Goal: Feedback & Contribution: Submit feedback/report problem

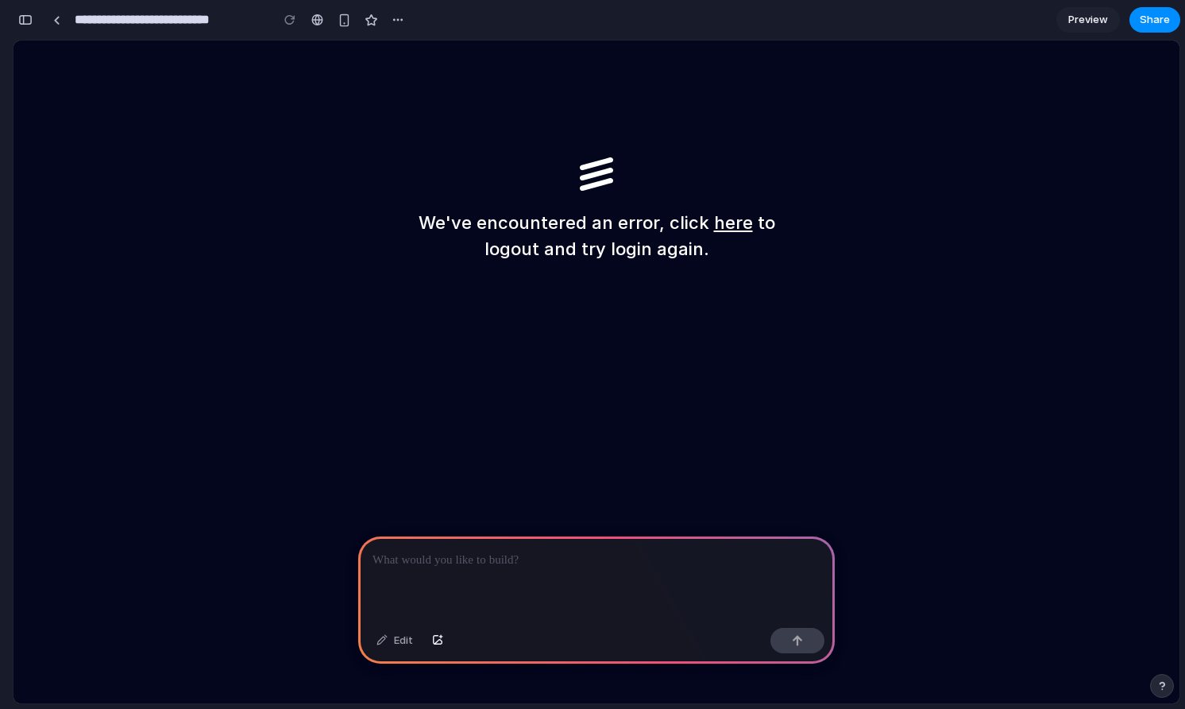
click at [719, 223] on link "here" at bounding box center [733, 222] width 39 height 21
click at [29, 18] on div "button" at bounding box center [25, 19] width 14 height 11
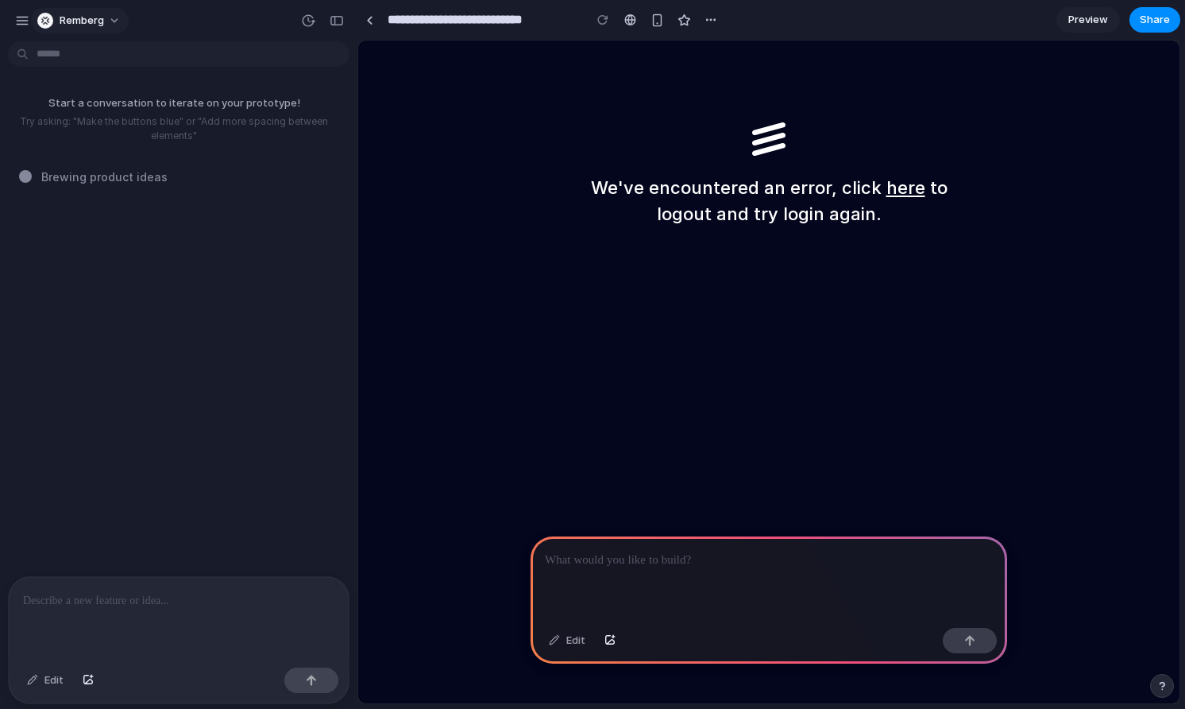
click at [100, 14] on span "Remberg" at bounding box center [82, 21] width 44 height 16
click at [96, 129] on span "Sign out" at bounding box center [81, 133] width 42 height 16
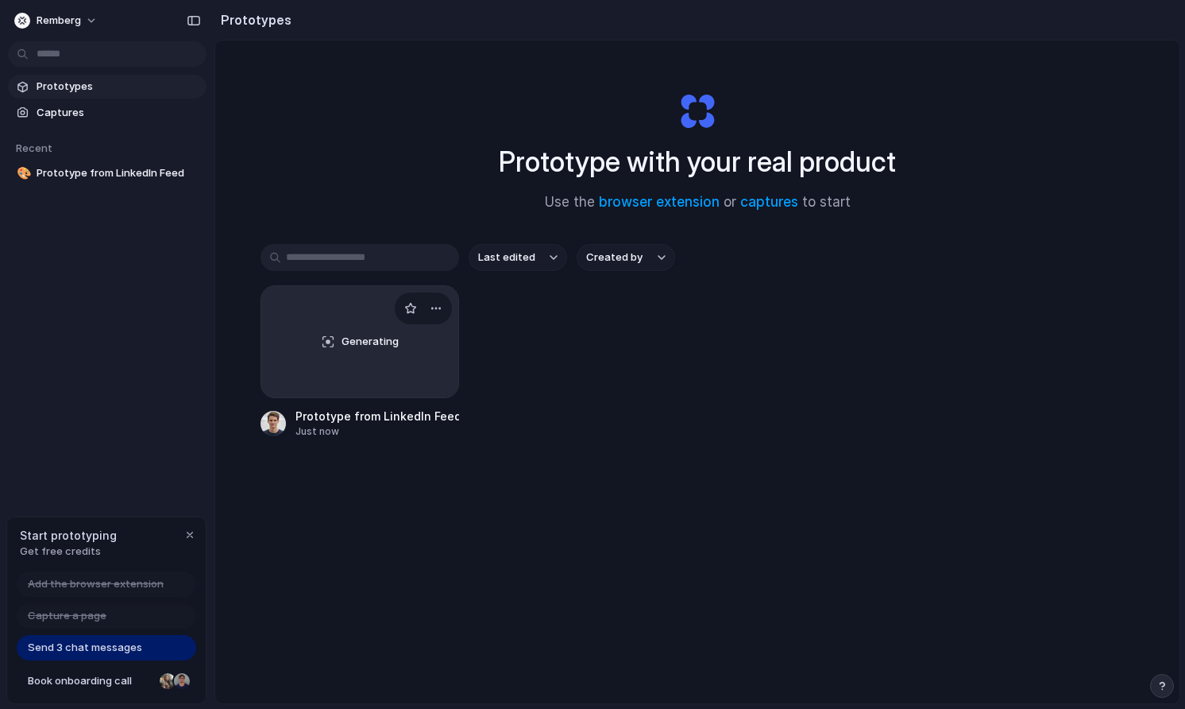
click at [353, 347] on span "Generating" at bounding box center [370, 342] width 57 height 16
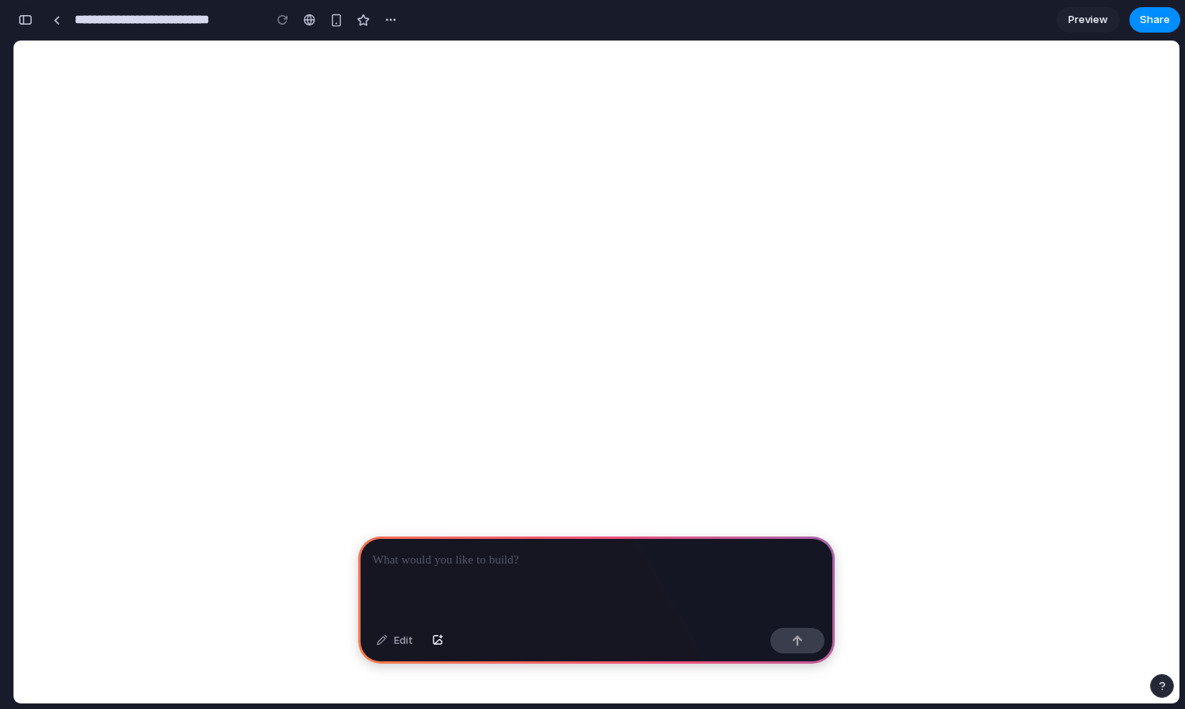
click at [21, 22] on div "button" at bounding box center [25, 19] width 14 height 11
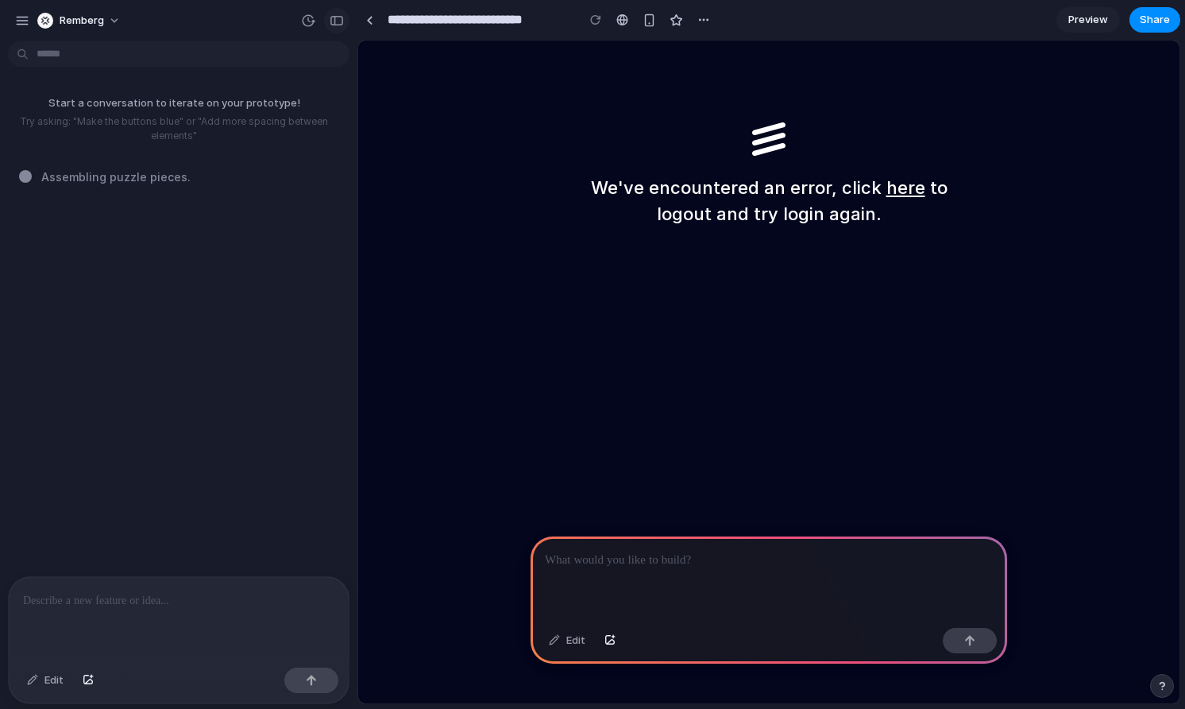
click at [334, 20] on div "button" at bounding box center [337, 20] width 14 height 11
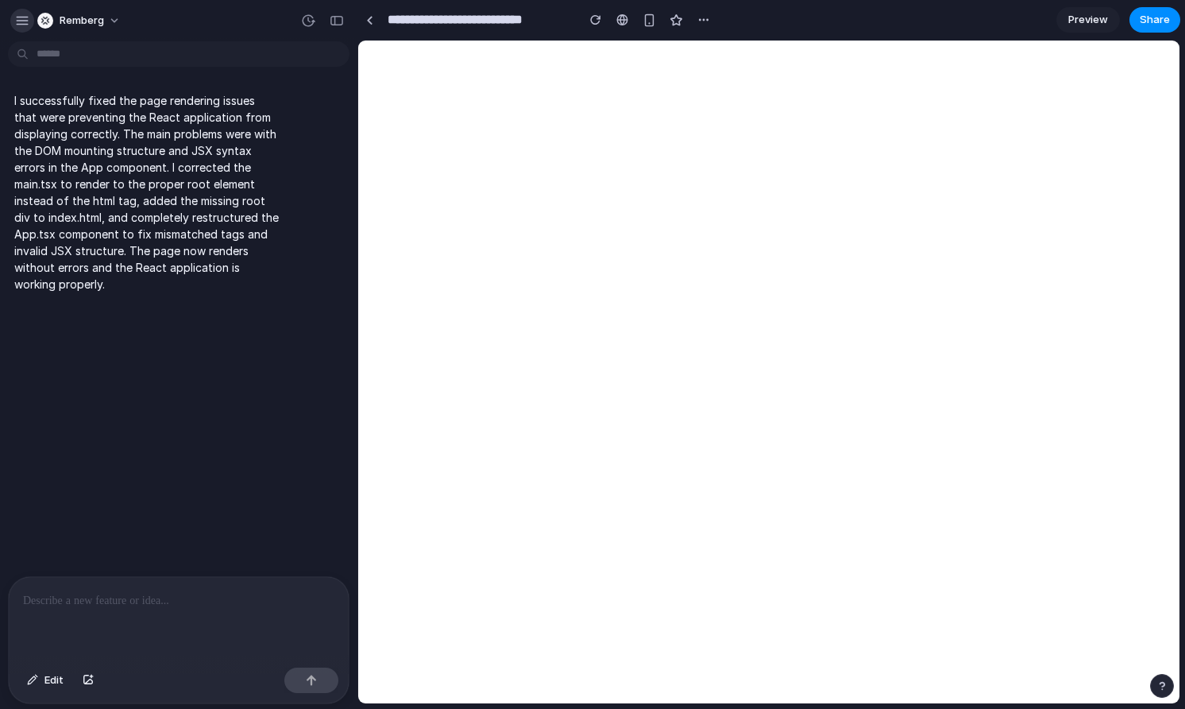
click at [25, 25] on div "button" at bounding box center [22, 21] width 14 height 14
click at [1159, 681] on div "button" at bounding box center [1162, 685] width 11 height 11
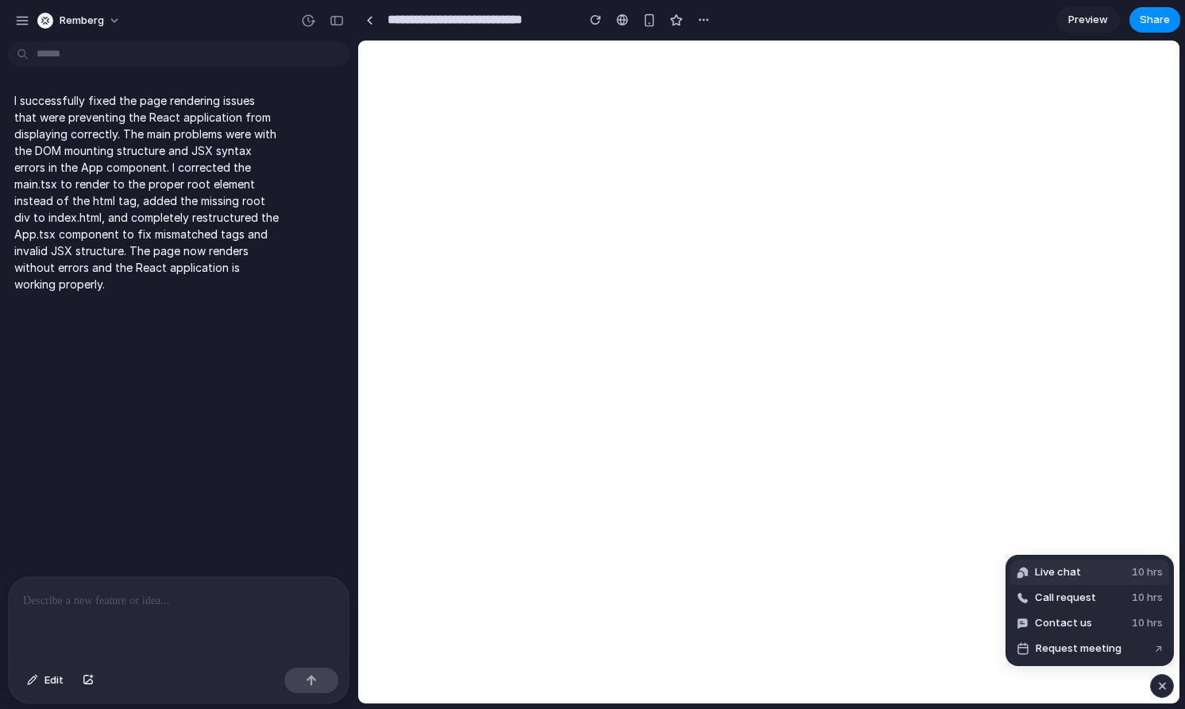
click at [1095, 569] on button "Live chat 10 hrs" at bounding box center [1089, 571] width 159 height 25
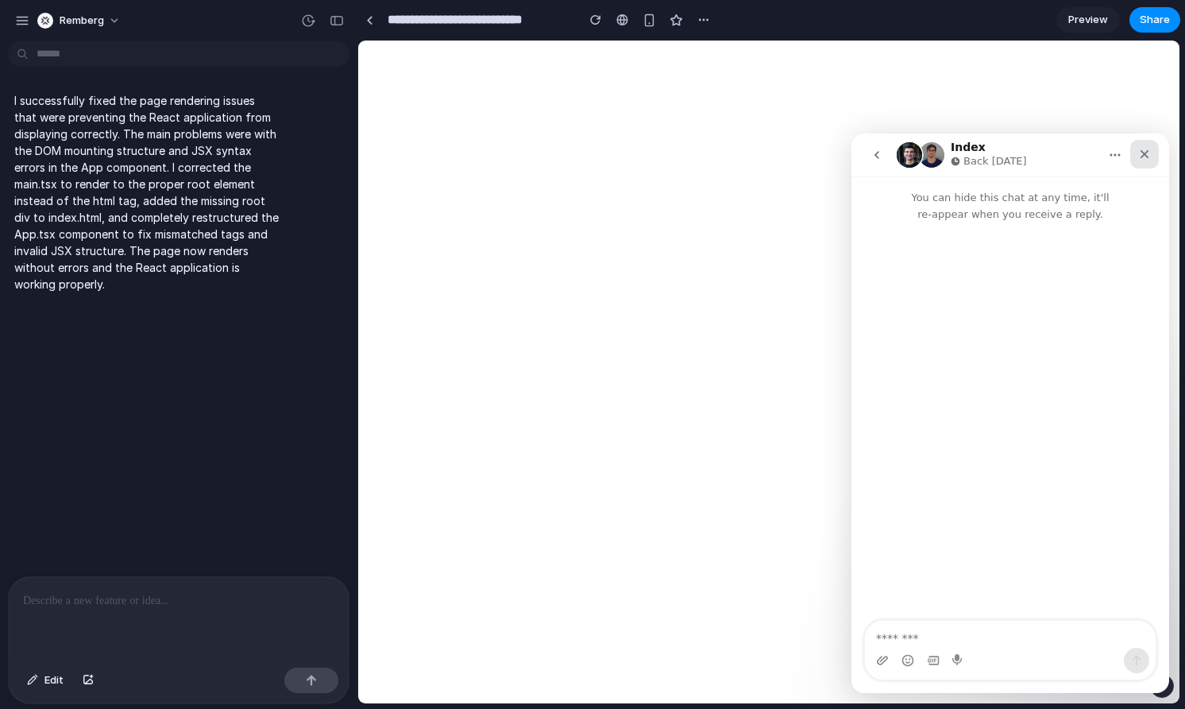
click at [1147, 150] on icon "Close" at bounding box center [1144, 154] width 13 height 13
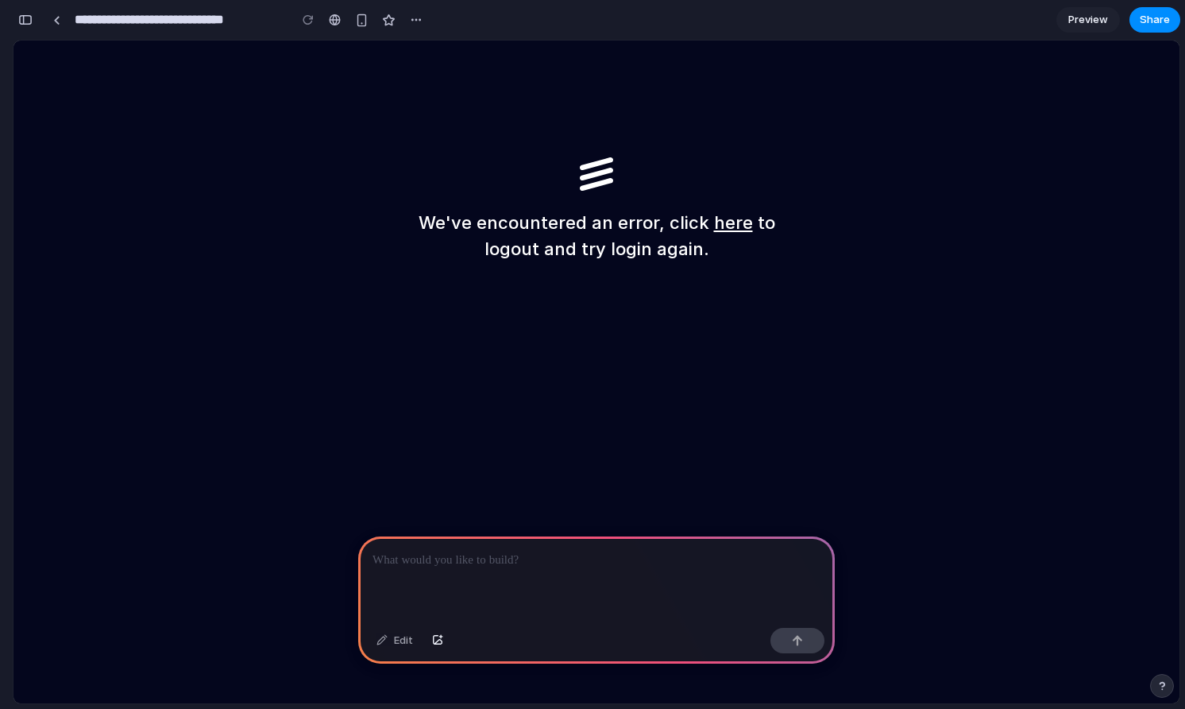
click at [882, 271] on div "We've encountered an error, click here to logout and try login again." at bounding box center [597, 372] width 1166 height 662
click at [59, 24] on link at bounding box center [56, 20] width 24 height 24
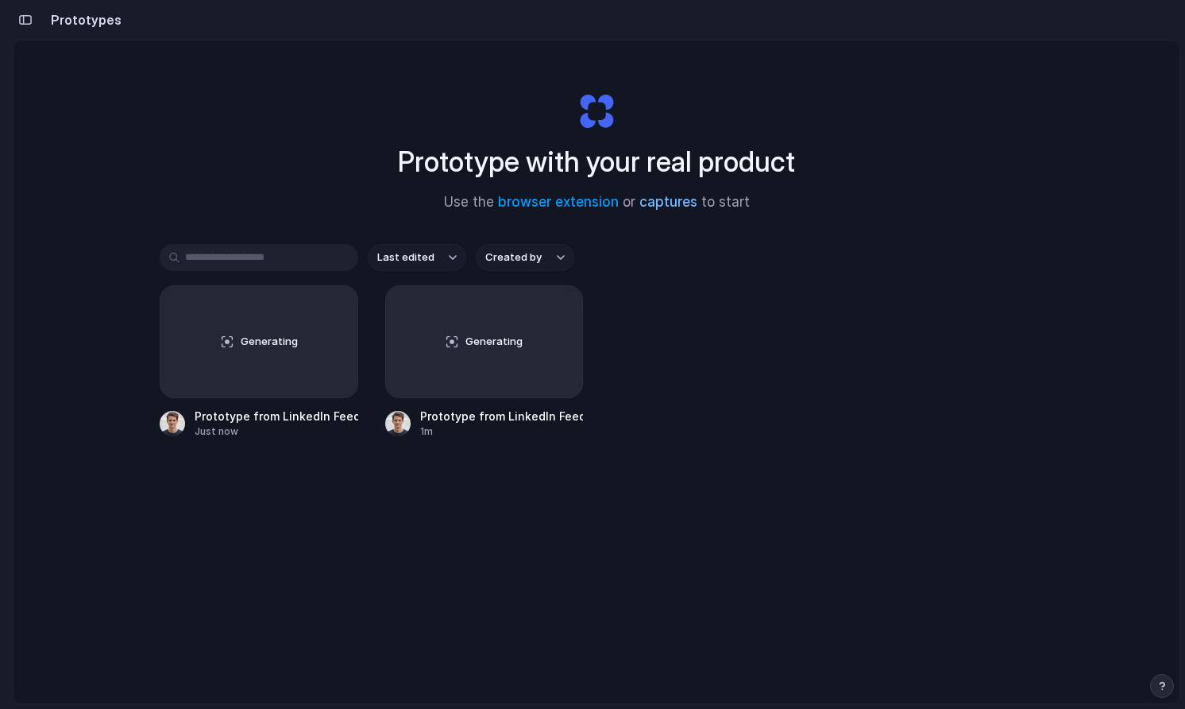
click at [665, 203] on link "captures" at bounding box center [668, 202] width 58 height 16
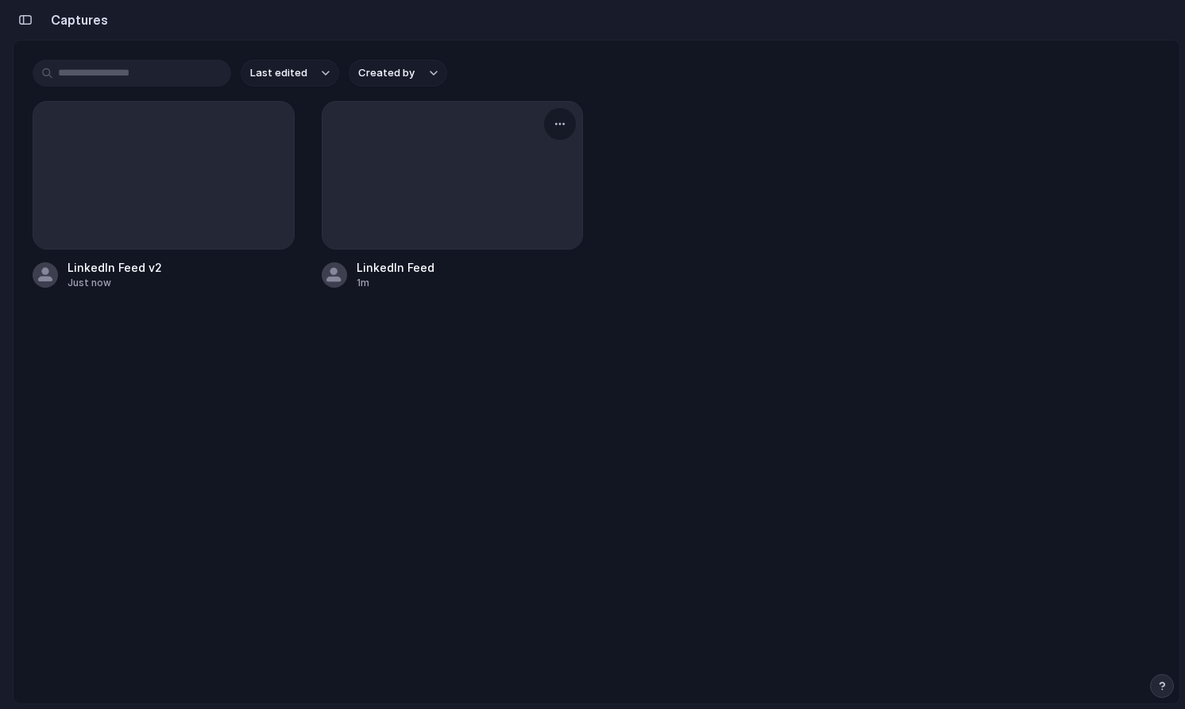
click at [402, 174] on div at bounding box center [453, 175] width 261 height 147
click at [562, 121] on div "button" at bounding box center [560, 124] width 13 height 13
click at [521, 167] on span "Create prototype" at bounding box center [514, 161] width 89 height 16
click at [272, 120] on div "button" at bounding box center [271, 124] width 13 height 13
click at [242, 163] on span "Create prototype" at bounding box center [226, 161] width 89 height 16
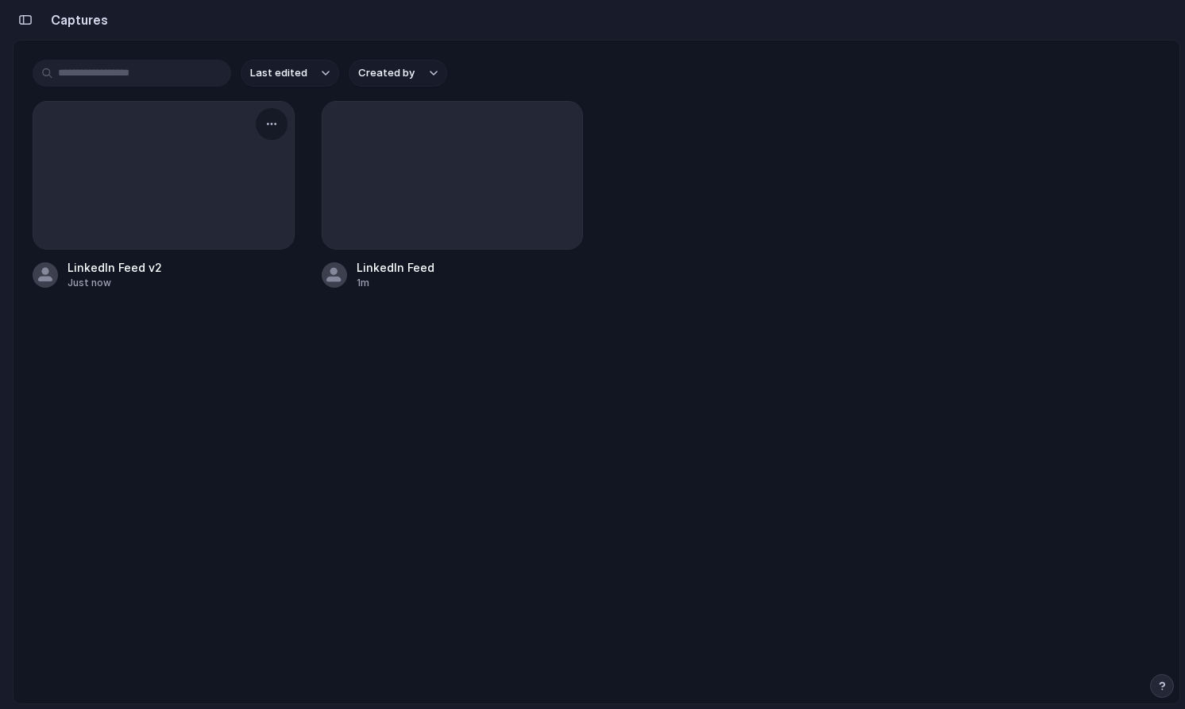
click at [197, 177] on div at bounding box center [163, 175] width 261 height 147
click at [678, 257] on div "LinkedIn Feed v2 Just now LinkedIn Feed 1m" at bounding box center [597, 195] width 1128 height 189
click at [27, 26] on button "button" at bounding box center [25, 19] width 25 height 25
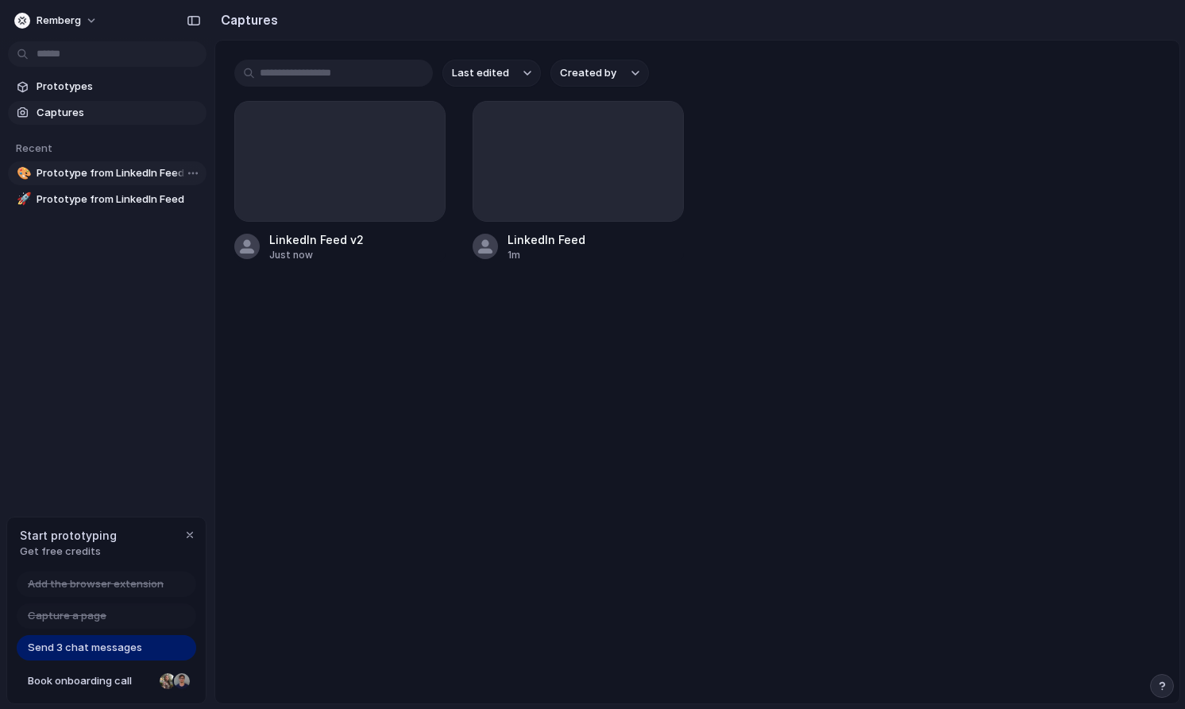
click at [87, 172] on span "Prototype from LinkedIn Feed v2" at bounding box center [119, 173] width 164 height 16
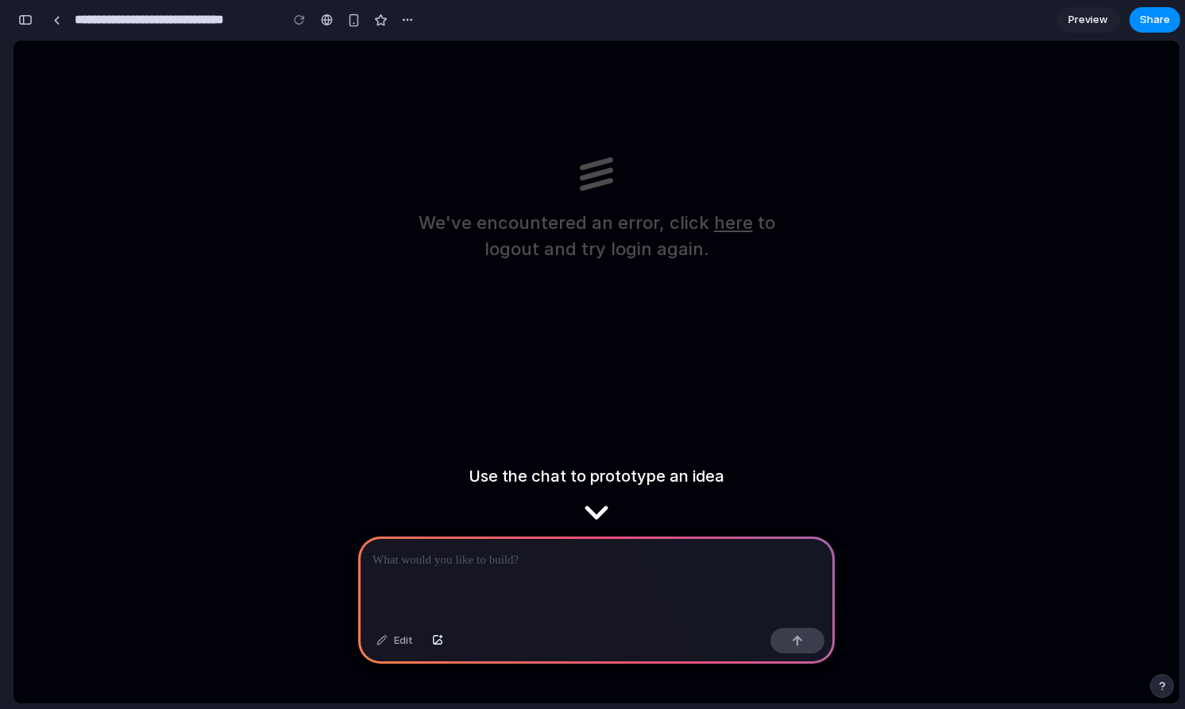
click at [32, 22] on div "button" at bounding box center [25, 19] width 14 height 11
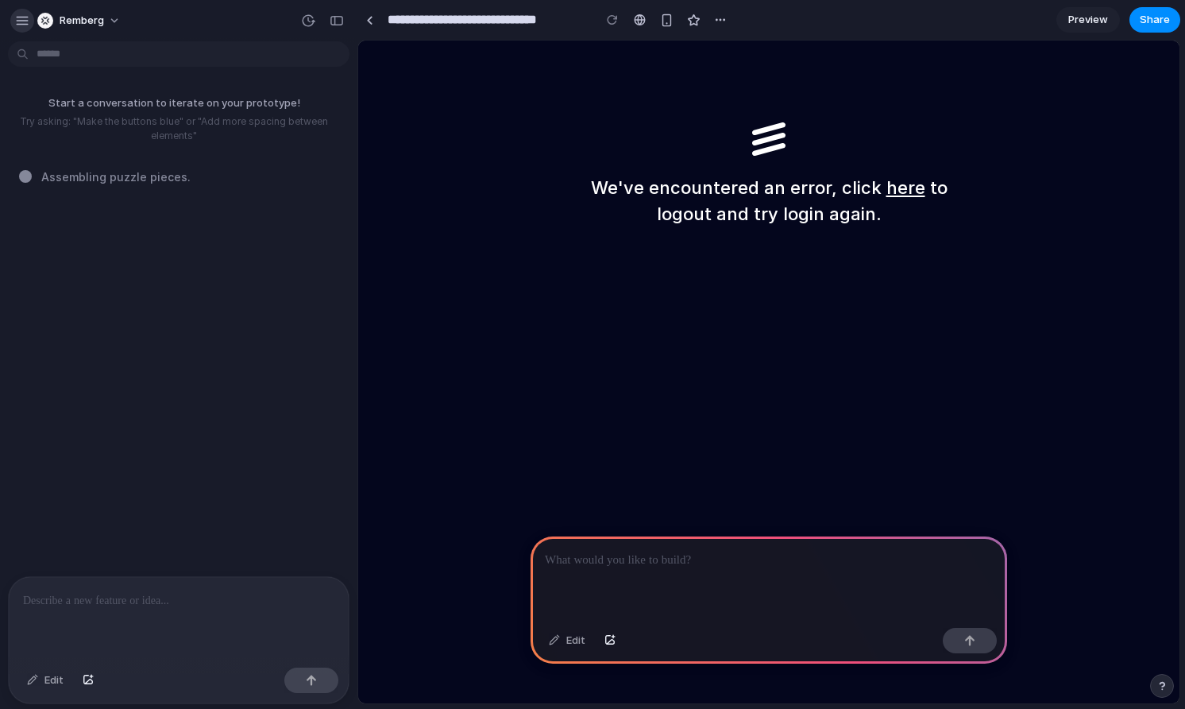
click at [27, 22] on div "button" at bounding box center [22, 21] width 14 height 14
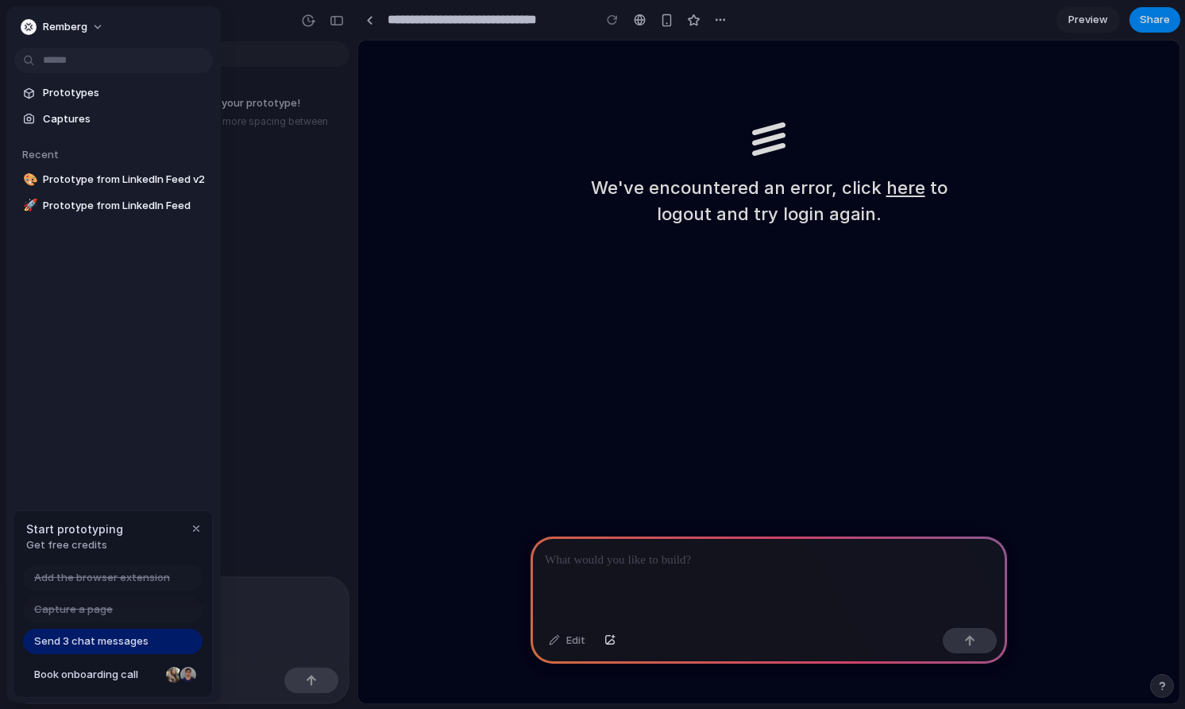
click at [103, 643] on span "Send 3 chat messages" at bounding box center [91, 641] width 114 height 16
click at [154, 431] on div "Remberg Prototypes Captures Recent 🎨 Prototype from LinkedIn Feed v2 🚀 Prototyp…" at bounding box center [113, 354] width 214 height 696
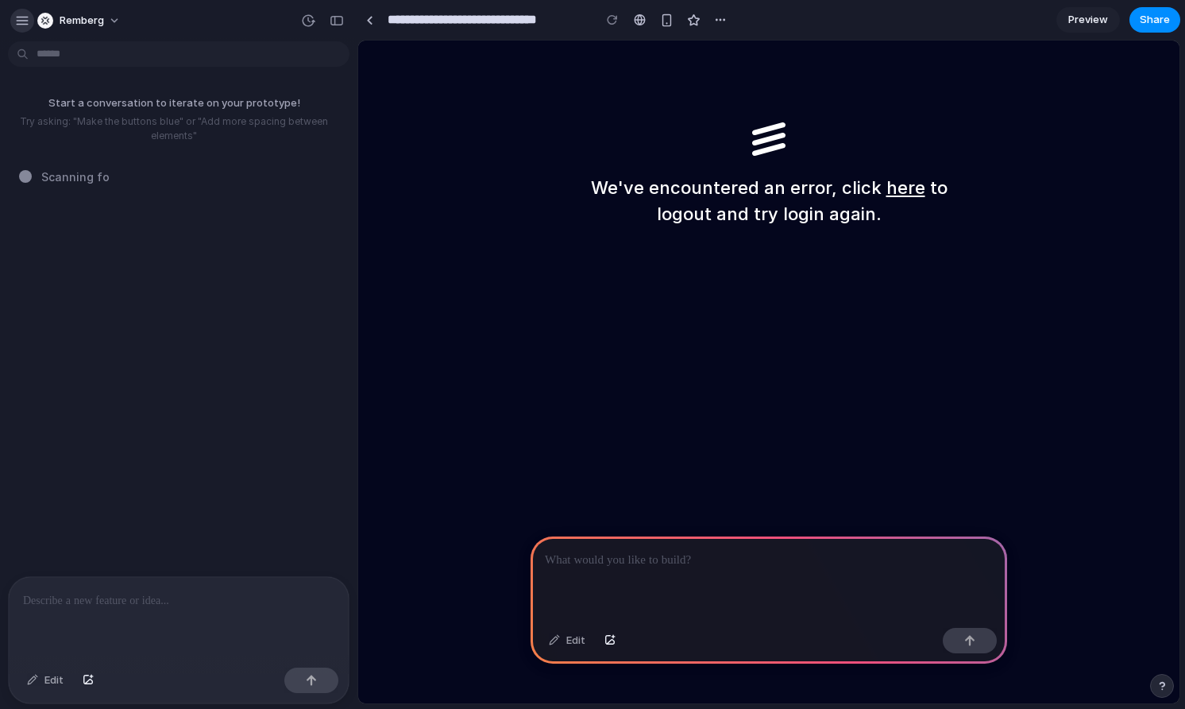
click at [25, 23] on div "button" at bounding box center [22, 21] width 14 height 14
click at [17, 24] on div "button" at bounding box center [22, 21] width 14 height 14
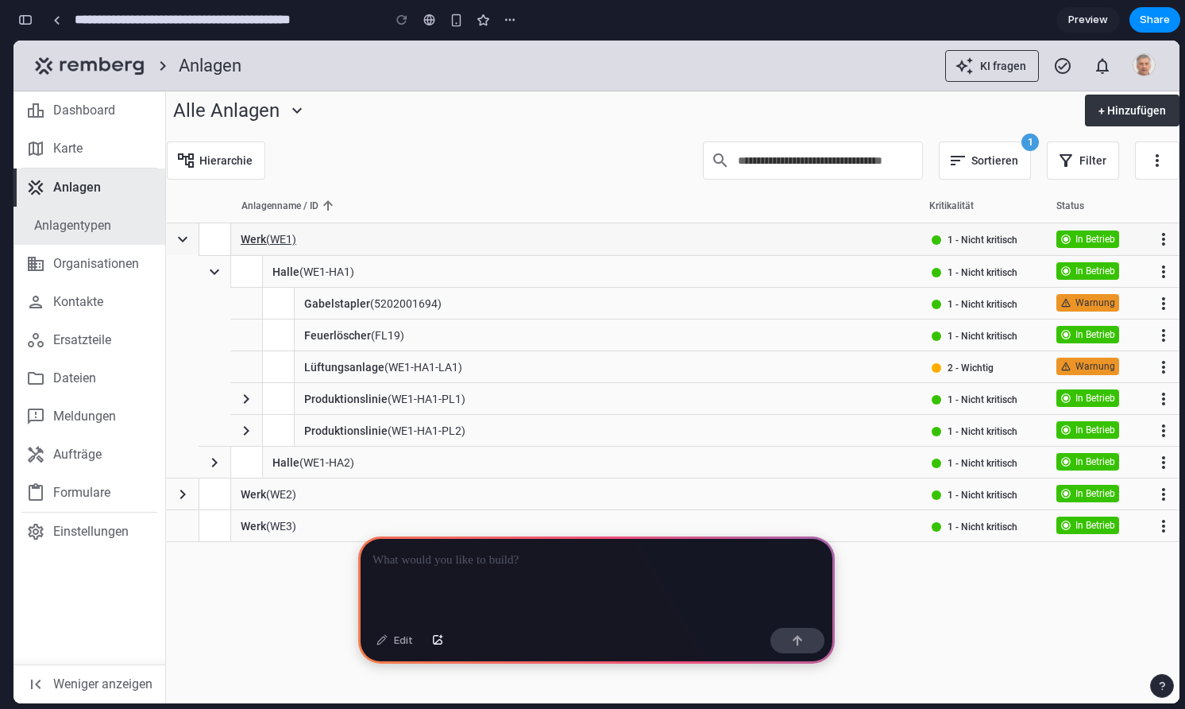
click at [217, 238] on img at bounding box center [214, 239] width 31 height 32
click at [271, 242] on span "Werk (WE1)" at bounding box center [269, 239] width 56 height 16
click at [109, 122] on link "leaderboard Dashboard" at bounding box center [90, 110] width 152 height 38
click at [105, 151] on span "map Karte" at bounding box center [90, 148] width 152 height 19
click at [400, 642] on div "Edit" at bounding box center [395, 640] width 52 height 25
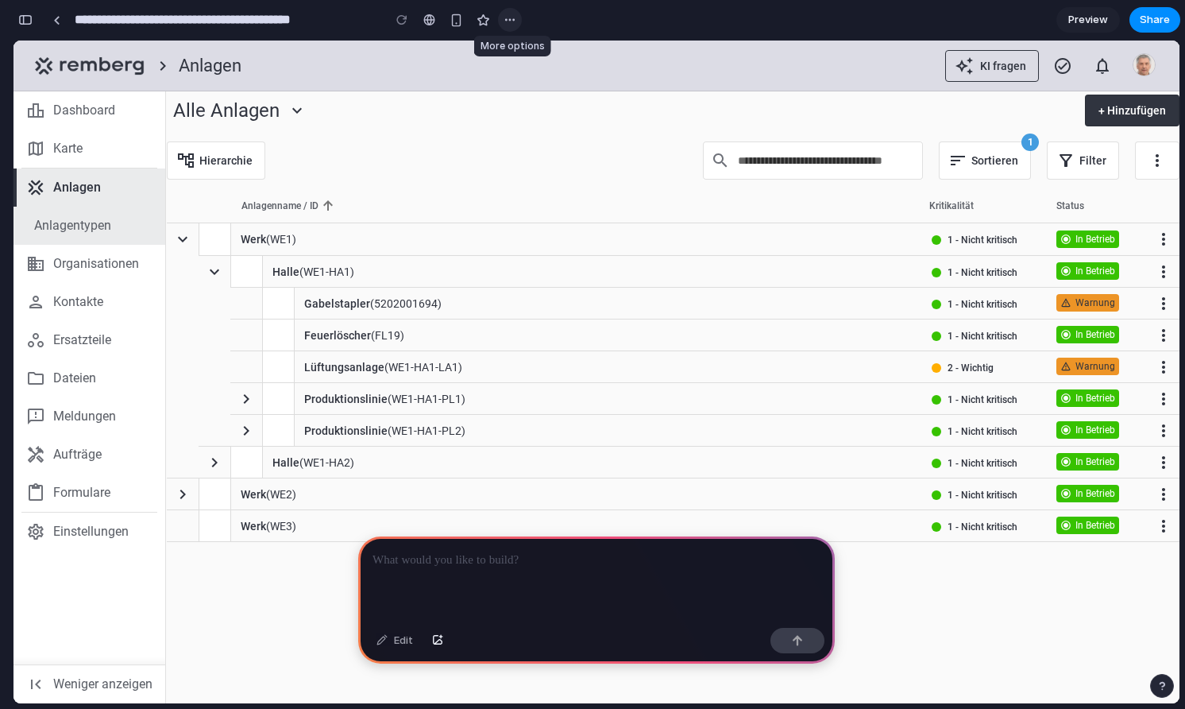
click at [504, 21] on div "button" at bounding box center [510, 20] width 13 height 13
click at [567, 25] on div "Duplicate Delete" at bounding box center [592, 354] width 1185 height 709
click at [23, 20] on div "button" at bounding box center [25, 19] width 14 height 11
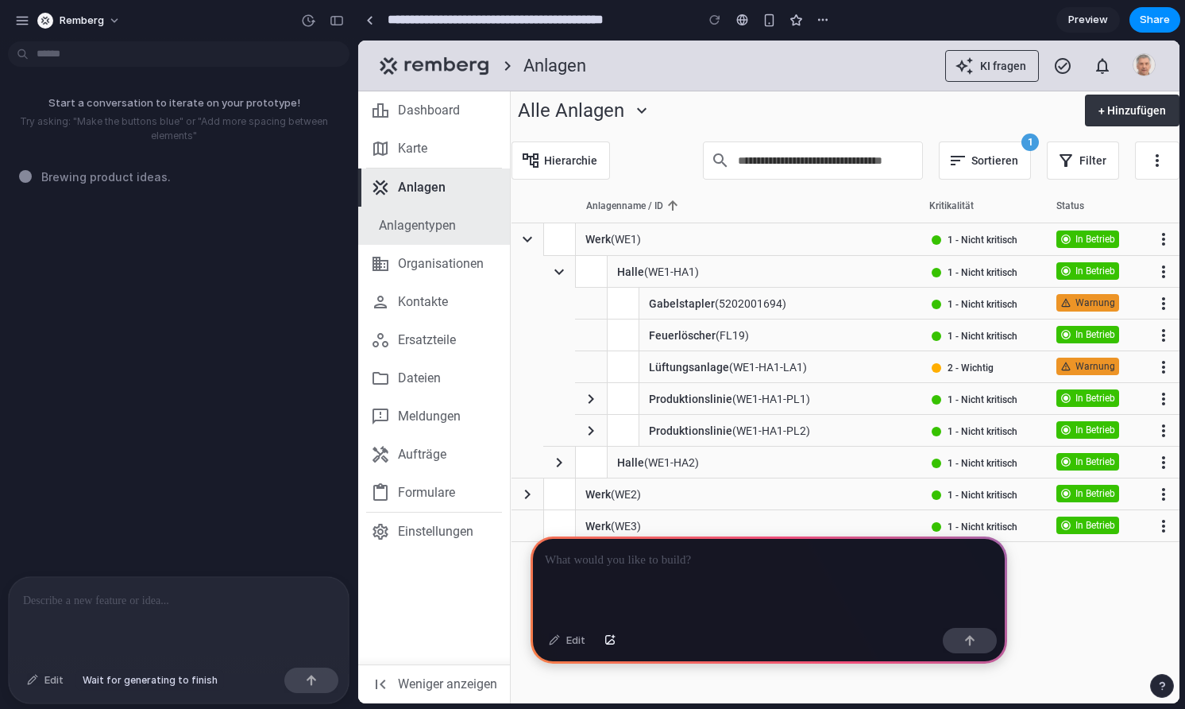
click at [48, 681] on div "Edit" at bounding box center [45, 679] width 52 height 25
click at [335, 19] on div "button" at bounding box center [337, 20] width 14 height 11
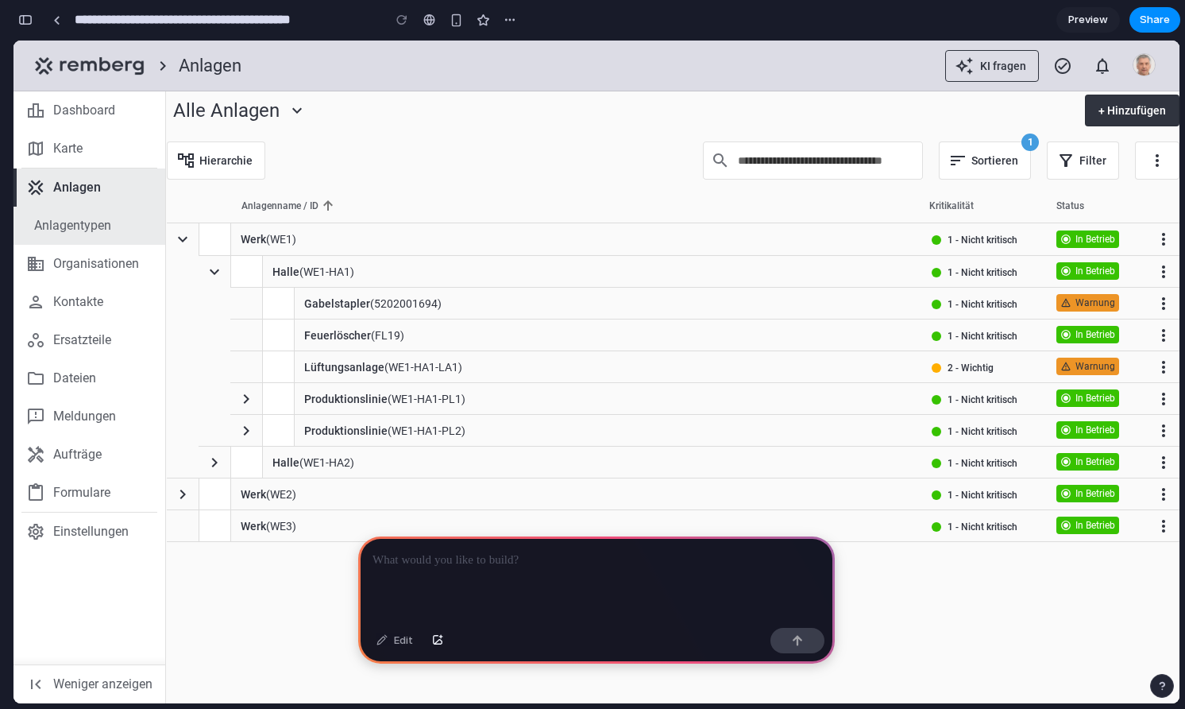
click at [454, 562] on p at bounding box center [597, 559] width 448 height 19
click at [489, 562] on p at bounding box center [597, 559] width 448 height 19
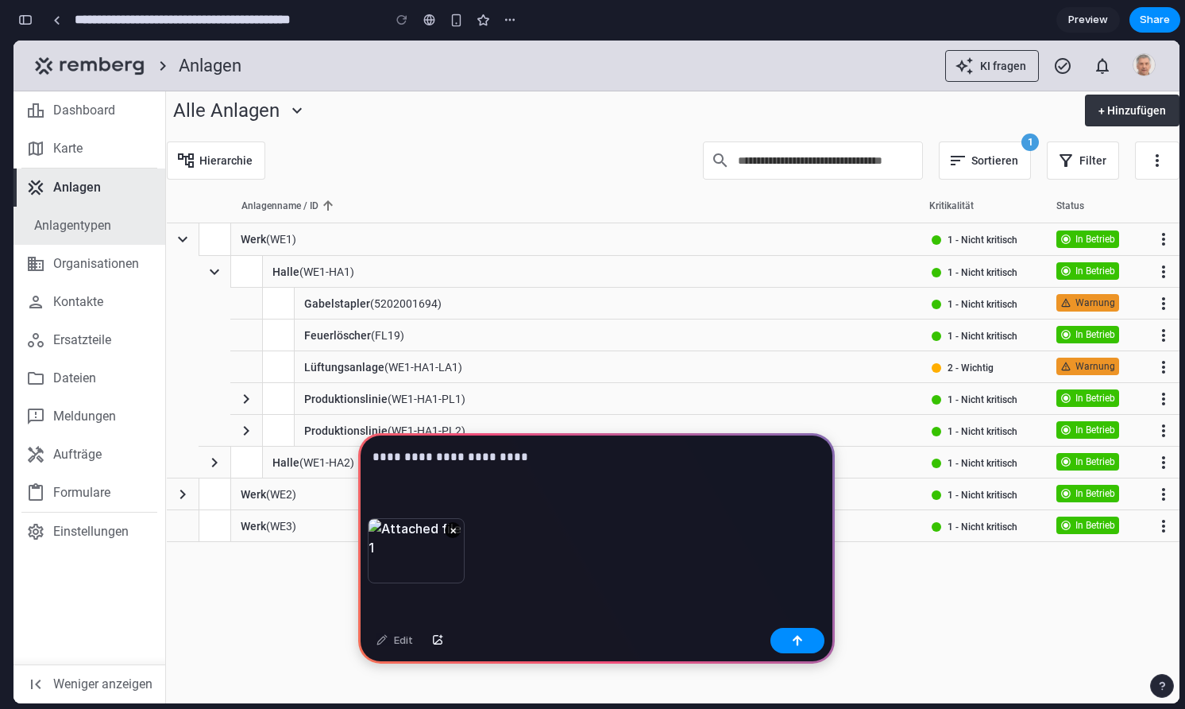
click at [554, 458] on p "**********" at bounding box center [597, 456] width 448 height 19
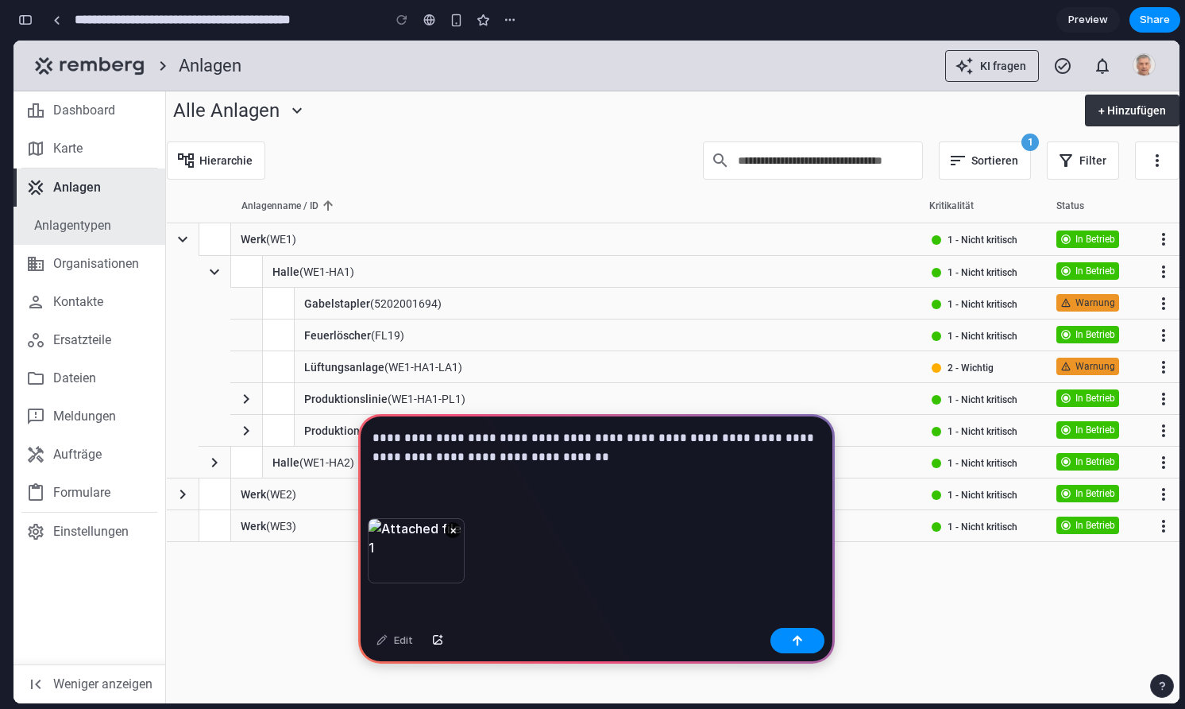
click at [788, 442] on p "**********" at bounding box center [597, 447] width 448 height 38
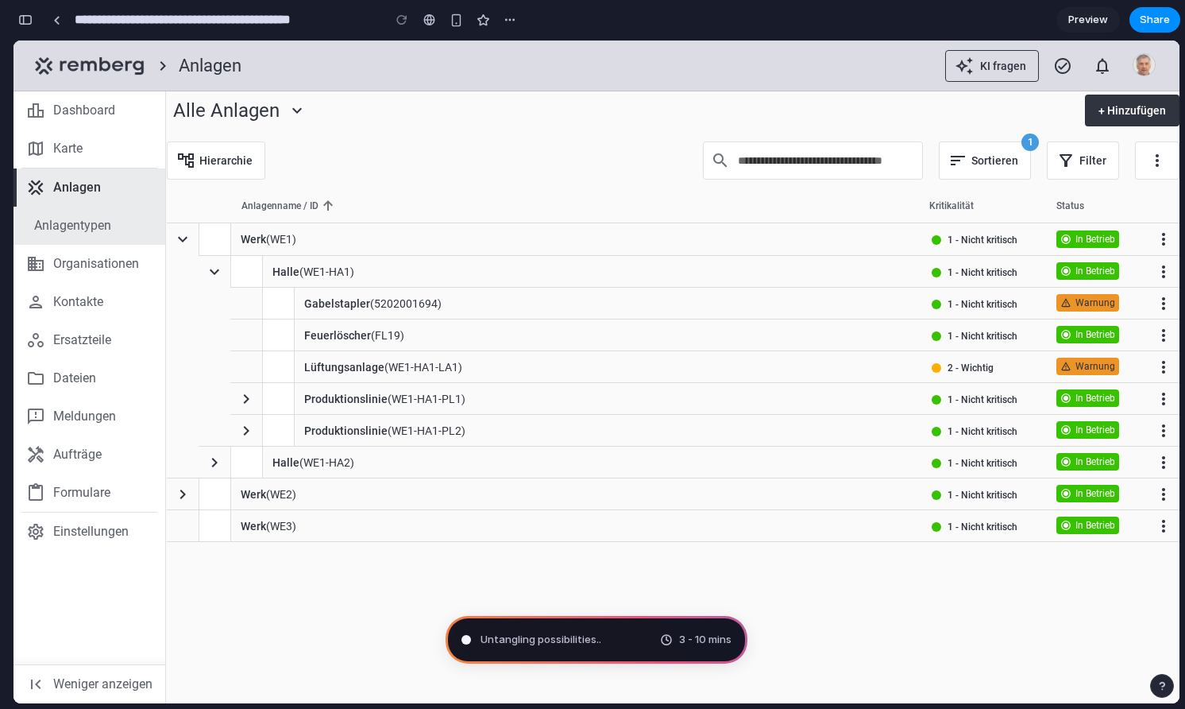
click at [829, 26] on section "**********" at bounding box center [597, 20] width 1168 height 40
type input "**********"
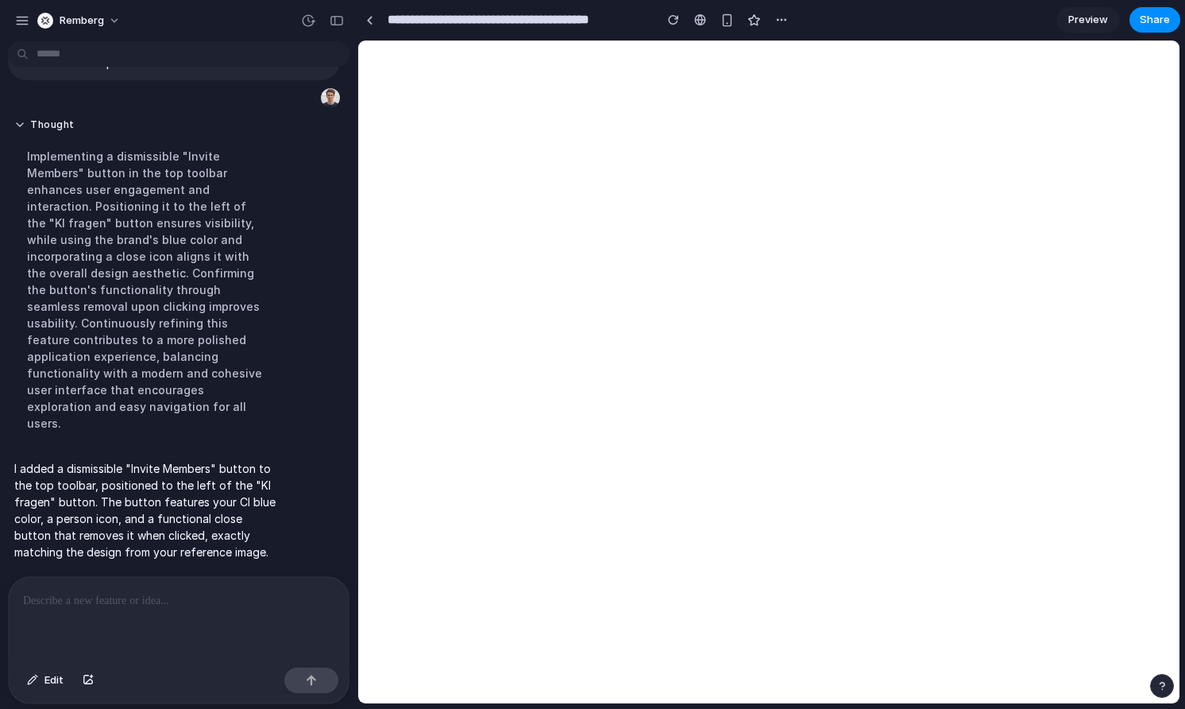
scroll to position [146, 0]
click at [339, 24] on div "button" at bounding box center [337, 20] width 14 height 11
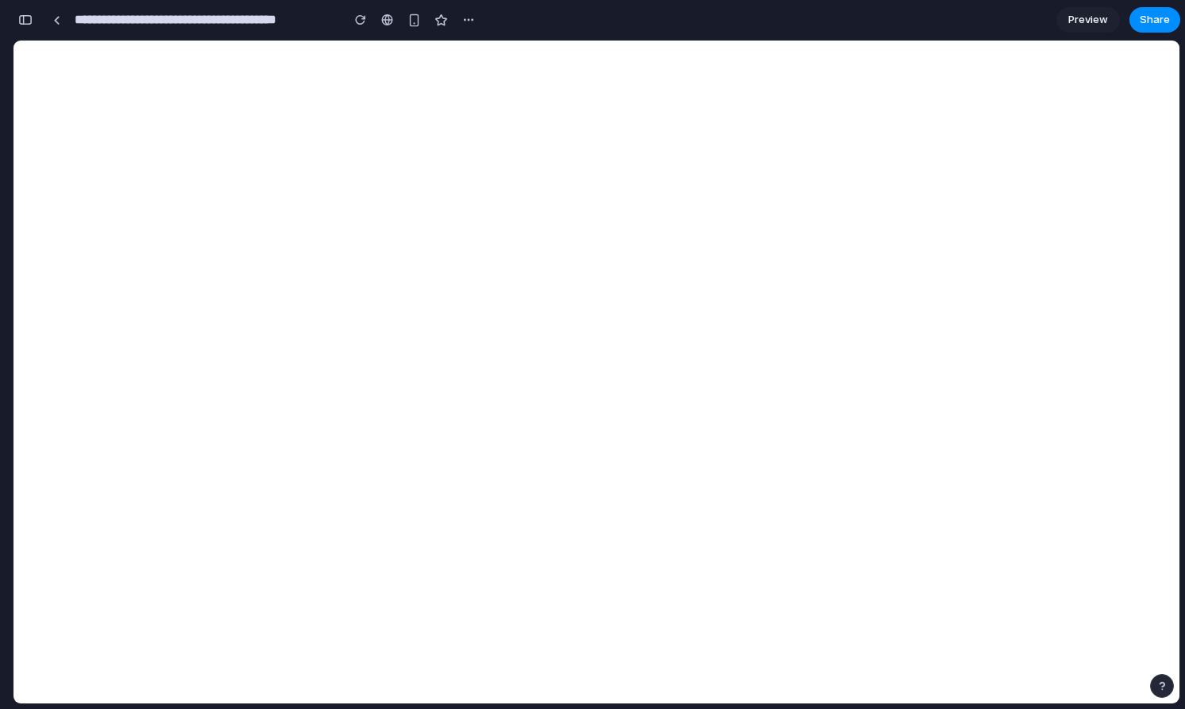
click at [26, 28] on button "button" at bounding box center [25, 19] width 25 height 25
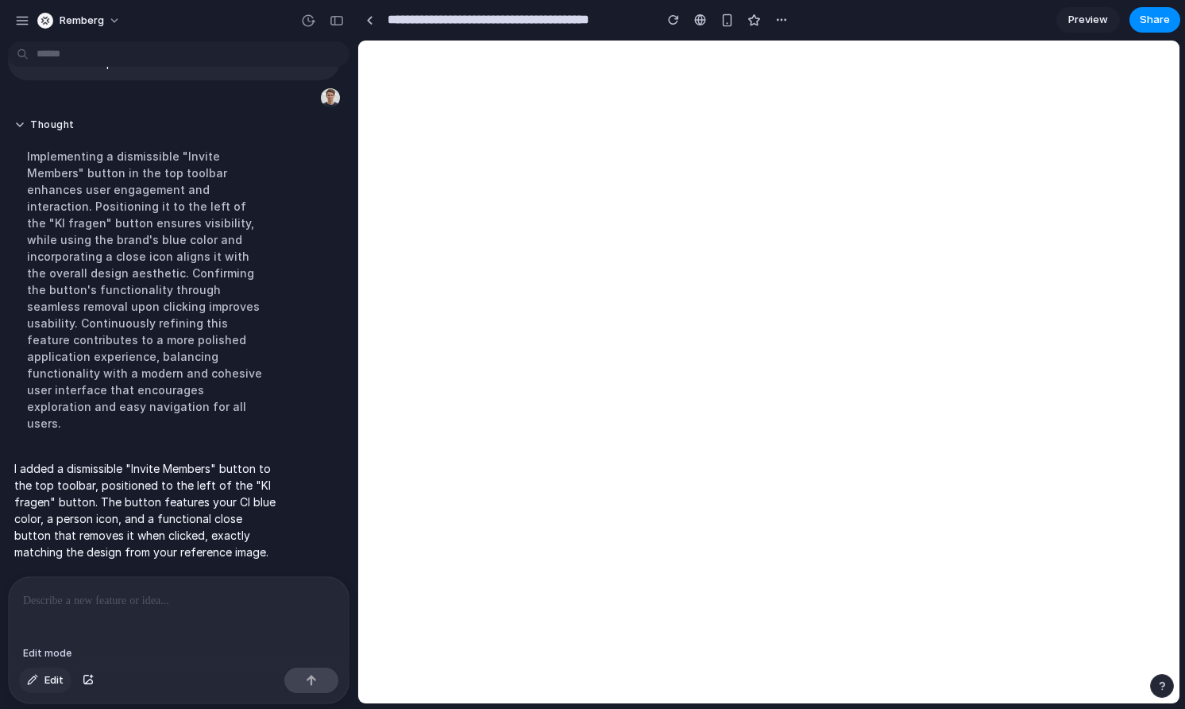
click at [49, 682] on span "Edit" at bounding box center [53, 680] width 19 height 16
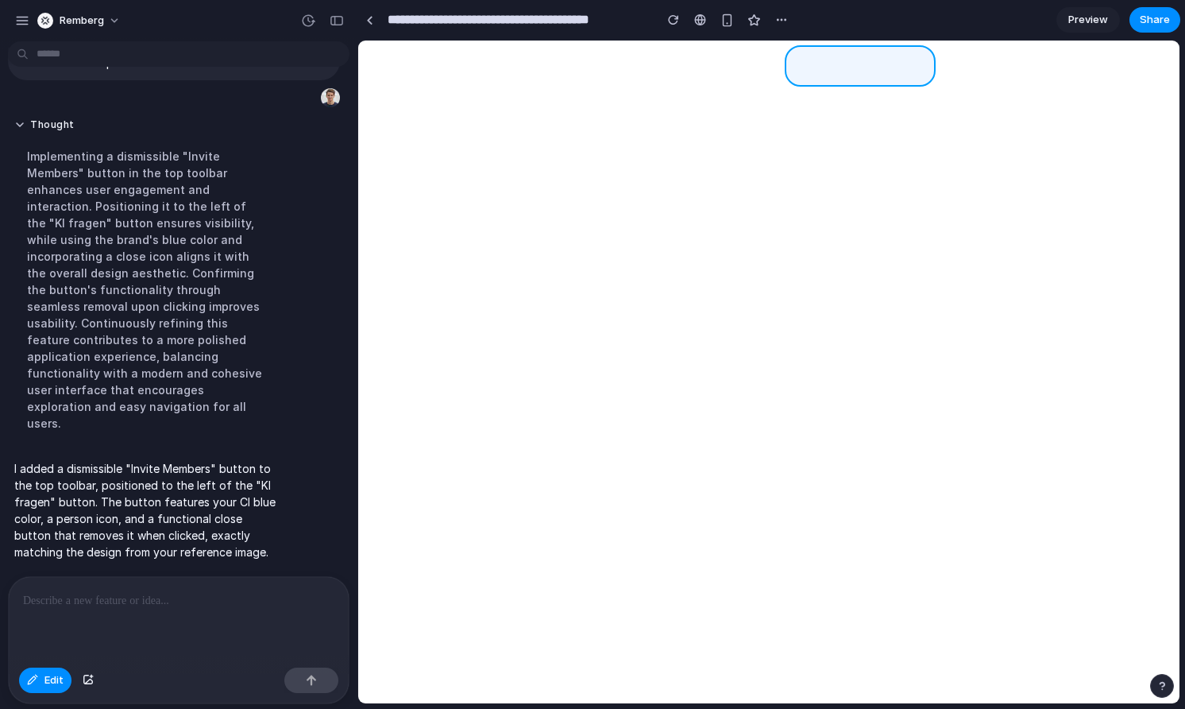
click at [914, 77] on div at bounding box center [769, 372] width 821 height 662
click at [339, 27] on button "button" at bounding box center [336, 20] width 25 height 25
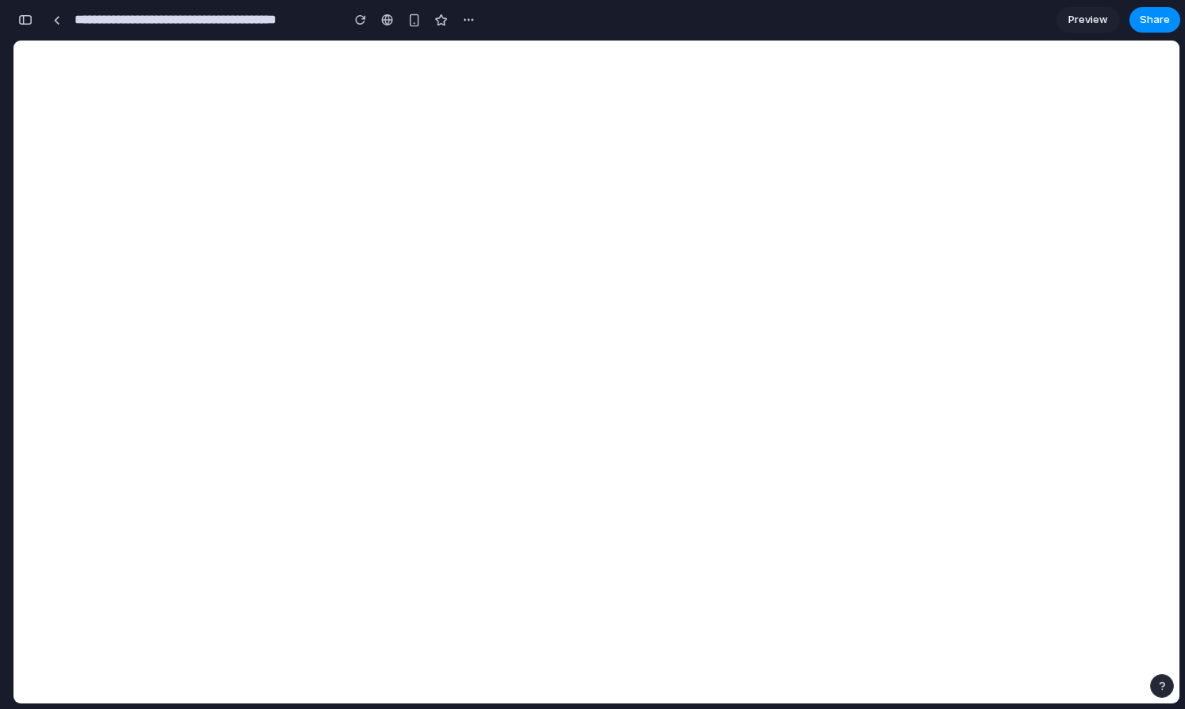
scroll to position [750, 0]
click at [357, 16] on div "button" at bounding box center [360, 19] width 11 height 11
click at [22, 17] on div "button" at bounding box center [25, 19] width 14 height 11
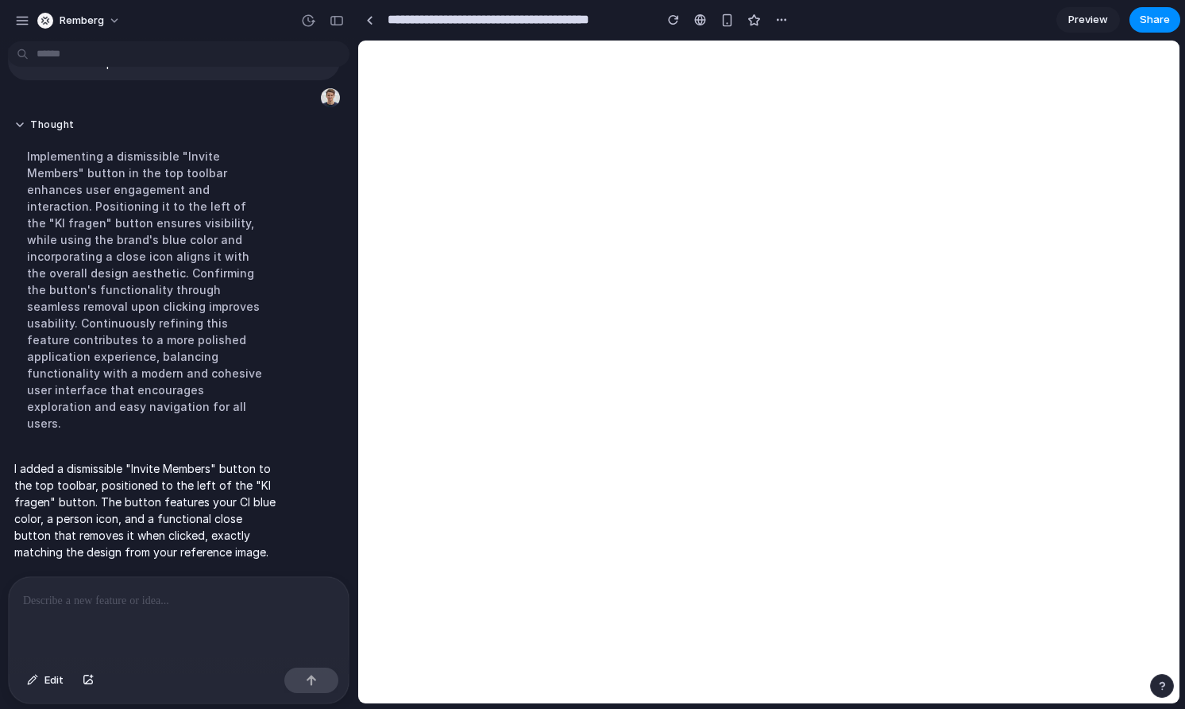
scroll to position [146, 0]
click at [83, 16] on span "Remberg" at bounding box center [82, 21] width 44 height 16
click at [87, 133] on span "Sign out" at bounding box center [81, 133] width 42 height 16
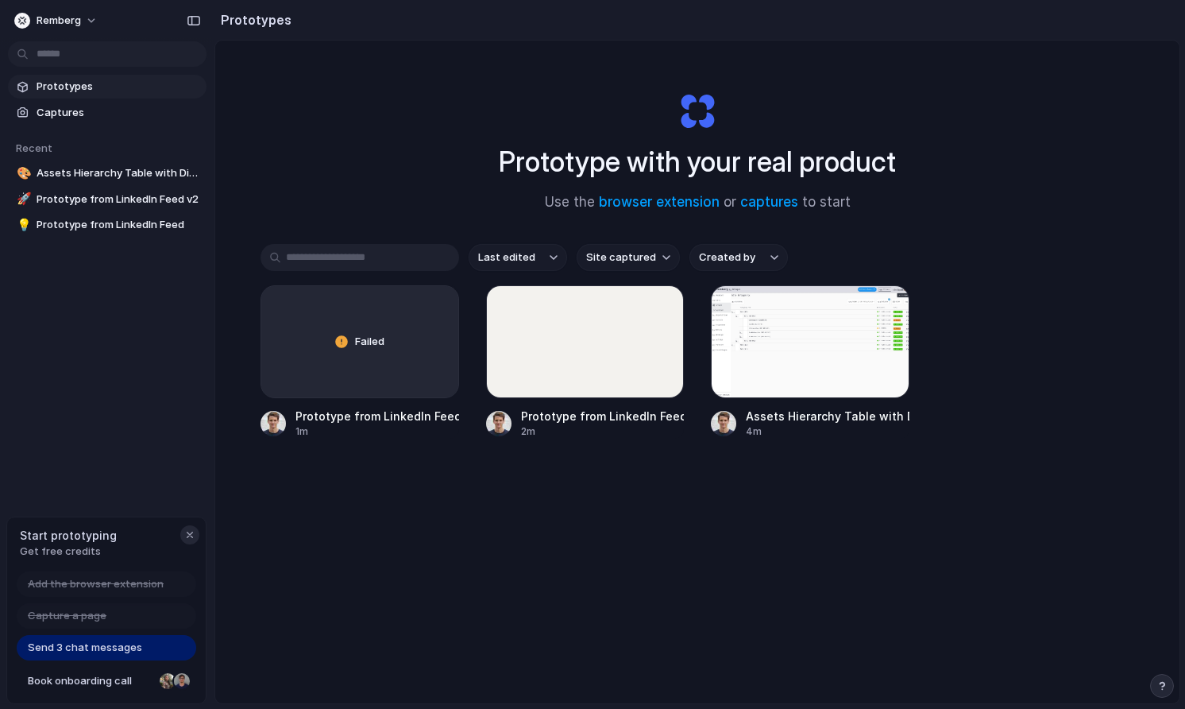
click at [187, 533] on div "button" at bounding box center [189, 534] width 13 height 13
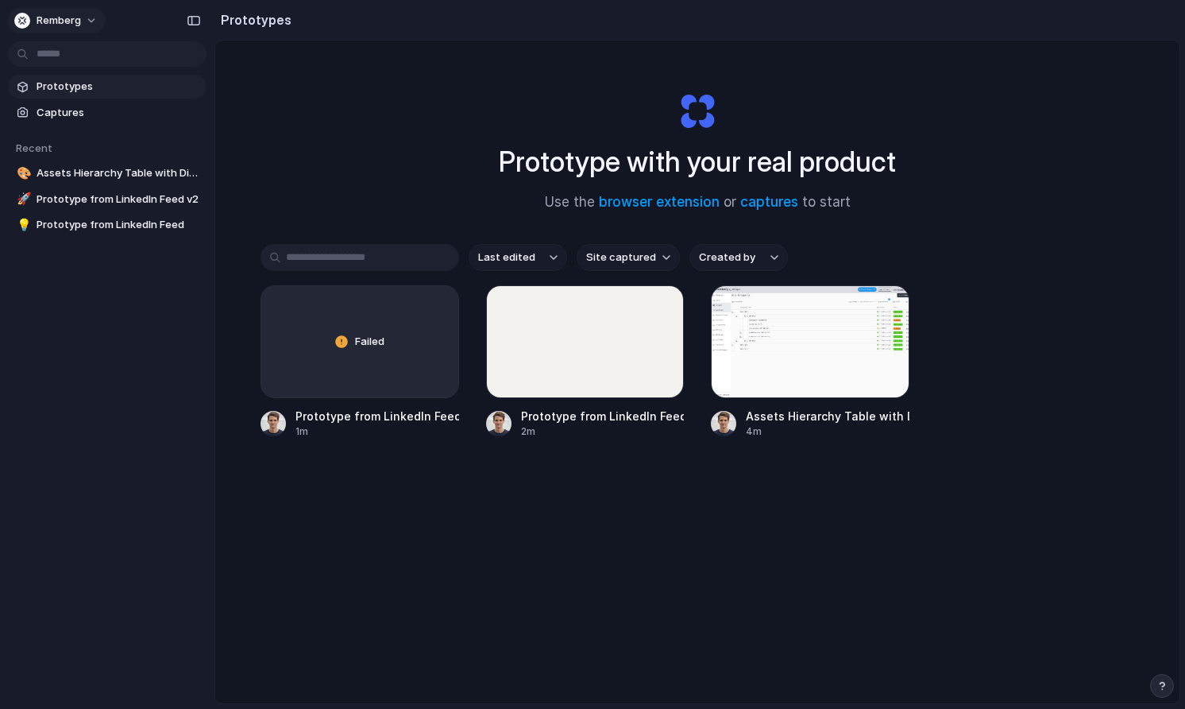
click at [23, 13] on div "button" at bounding box center [22, 21] width 16 height 16
click at [56, 56] on span "Settings" at bounding box center [59, 56] width 44 height 16
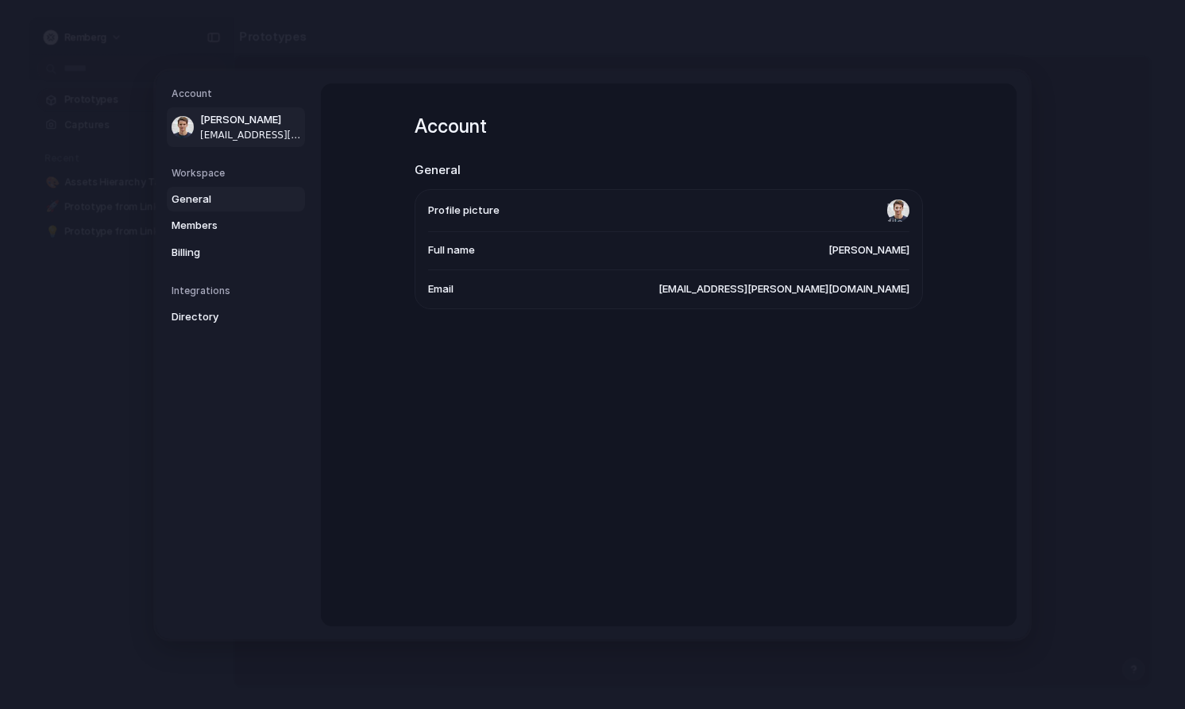
click at [240, 201] on span "General" at bounding box center [223, 199] width 102 height 16
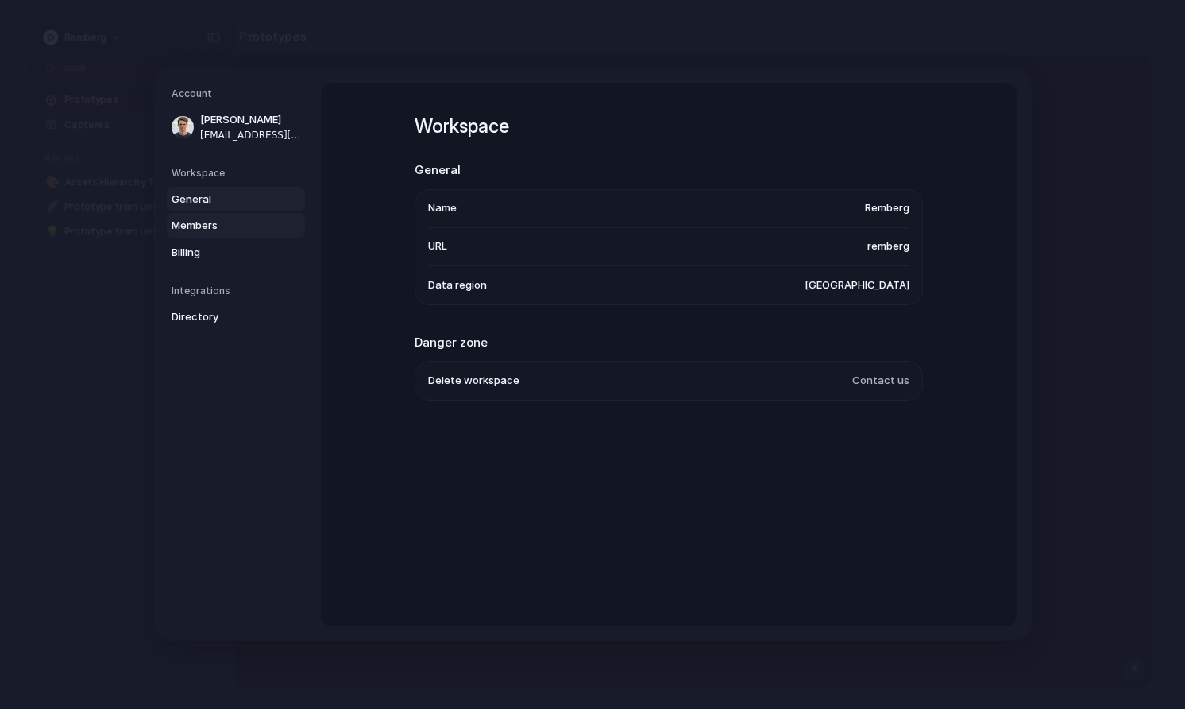
click at [212, 223] on span "Members" at bounding box center [223, 226] width 102 height 16
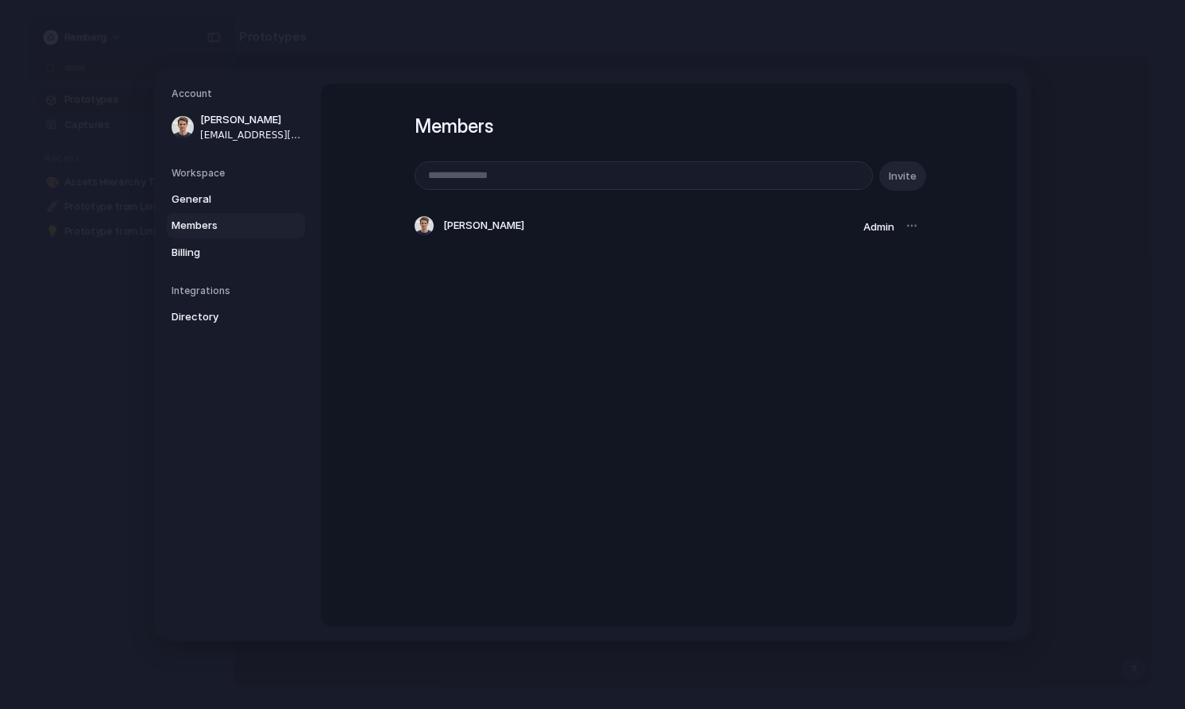
click at [915, 223] on div at bounding box center [912, 225] width 22 height 22
click at [910, 232] on div at bounding box center [912, 225] width 22 height 22
click at [212, 253] on span "Billing" at bounding box center [223, 252] width 102 height 16
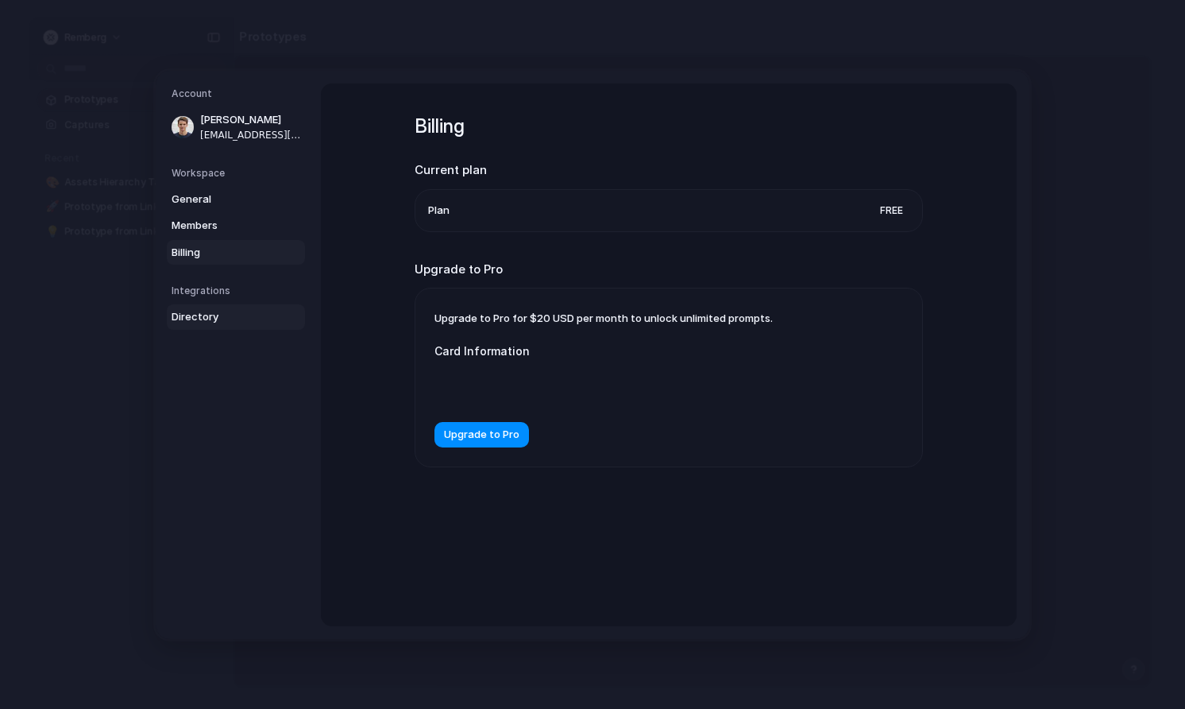
click at [212, 306] on link "Directory" at bounding box center [236, 316] width 138 height 25
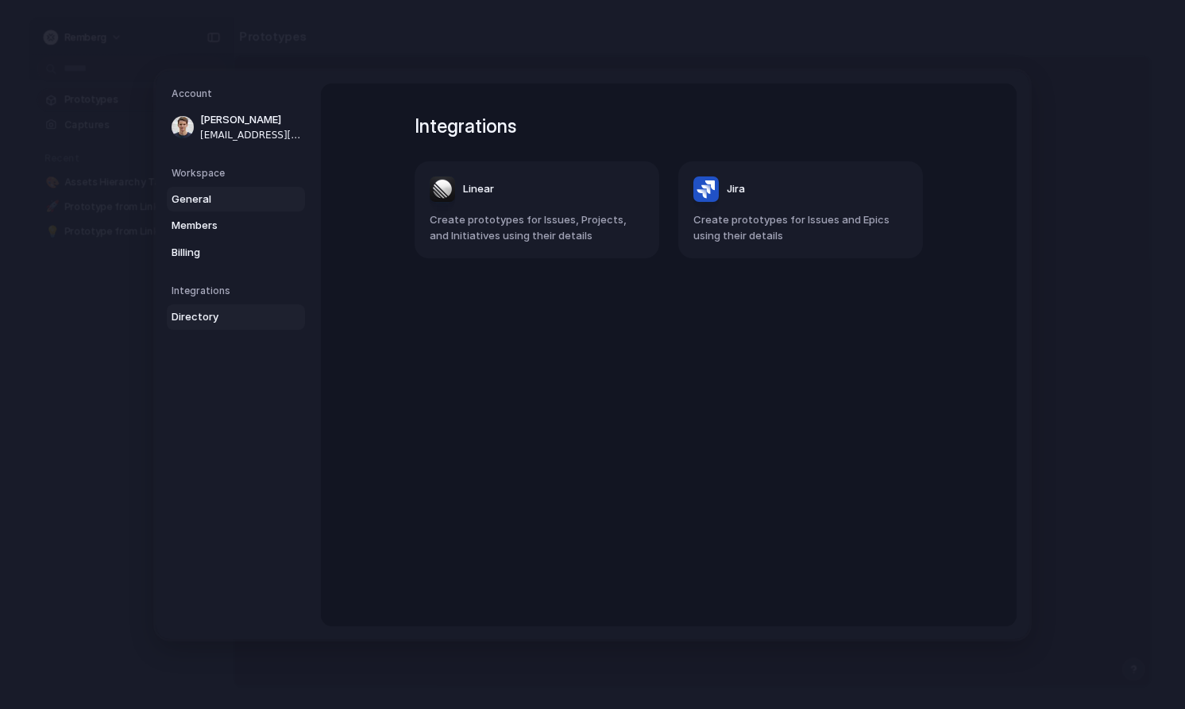
click at [226, 195] on span "General" at bounding box center [223, 199] width 102 height 16
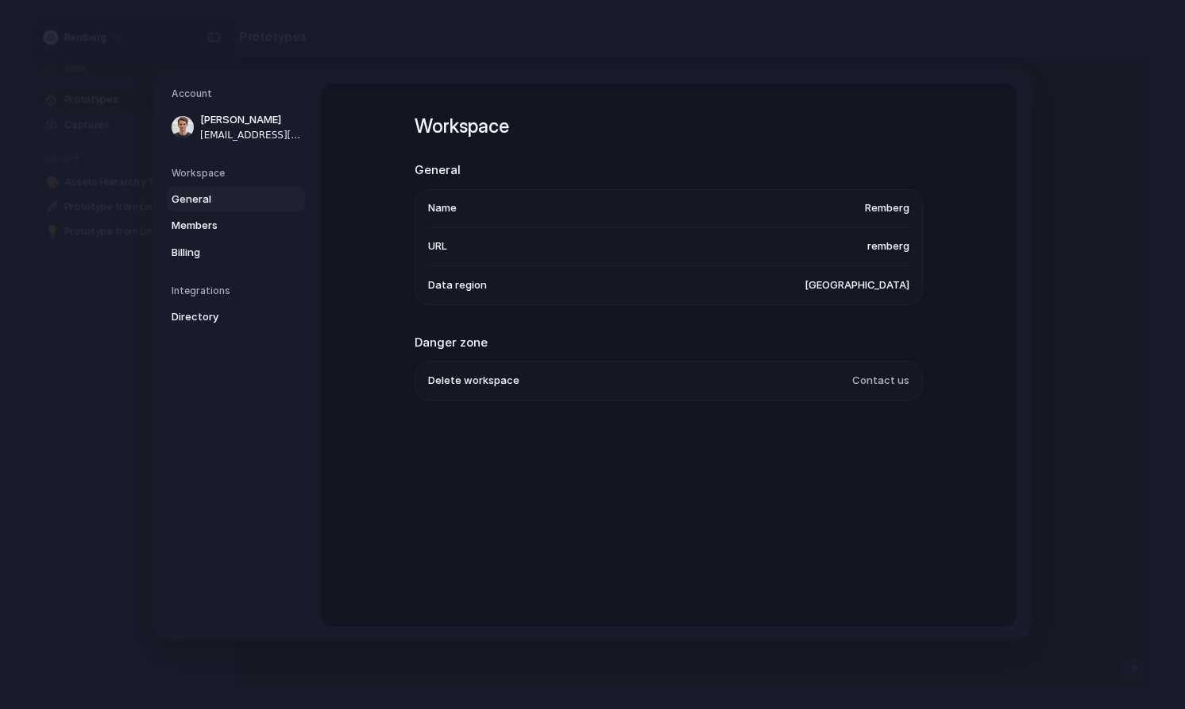
click at [233, 166] on h5 "Workspace" at bounding box center [238, 172] width 133 height 14
click at [477, 379] on span "Delete workspace" at bounding box center [473, 381] width 91 height 16
click at [877, 384] on span "Contact us" at bounding box center [880, 381] width 57 height 16
click at [860, 378] on span "Contact us" at bounding box center [880, 381] width 57 height 16
click at [884, 383] on span "Contact us" at bounding box center [880, 381] width 57 height 16
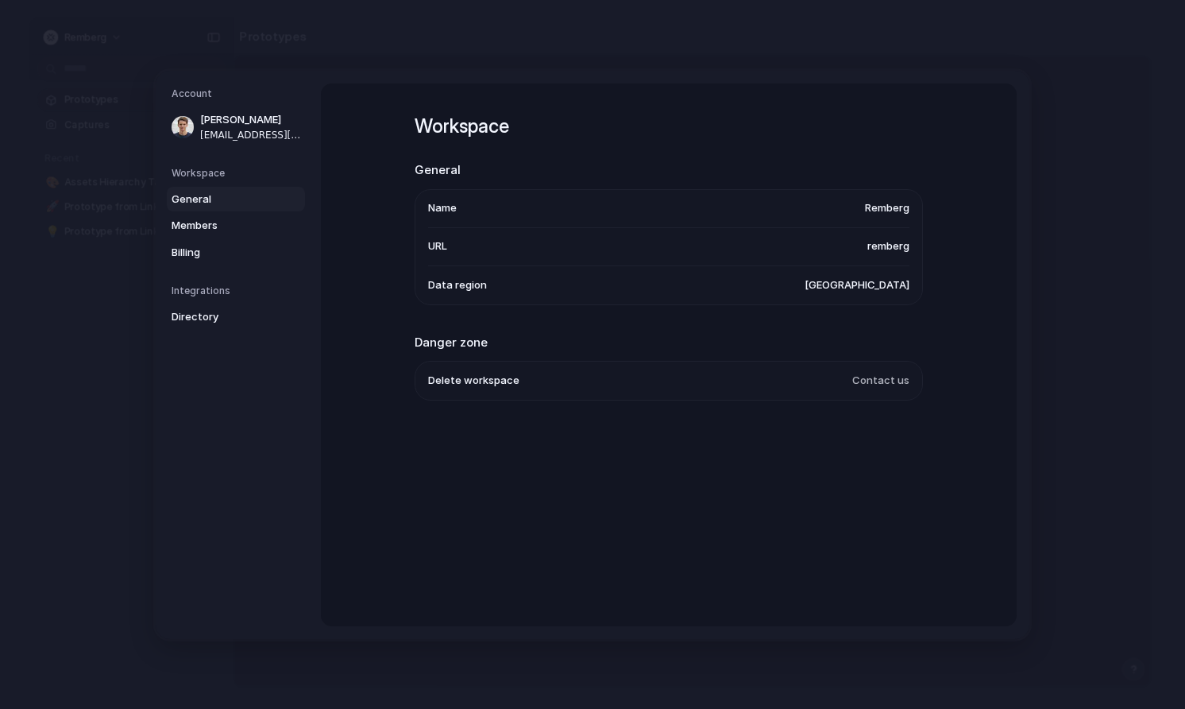
click at [896, 383] on span "Contact us" at bounding box center [880, 381] width 57 height 16
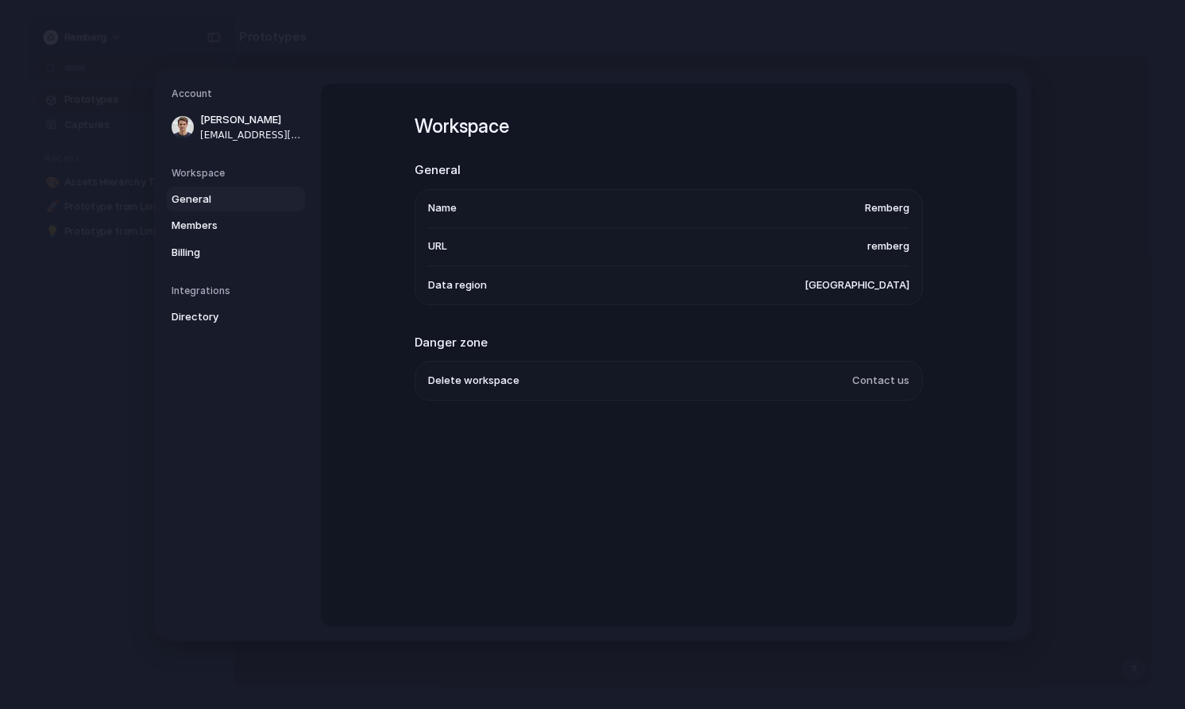
click at [879, 383] on span "Contact us" at bounding box center [880, 381] width 57 height 16
click at [446, 382] on span "Delete workspace" at bounding box center [473, 381] width 91 height 16
click at [494, 379] on span "Delete workspace" at bounding box center [473, 381] width 91 height 16
click at [470, 344] on h2 "Danger zone" at bounding box center [669, 342] width 508 height 18
click at [876, 388] on span "Contact us" at bounding box center [880, 381] width 57 height 16
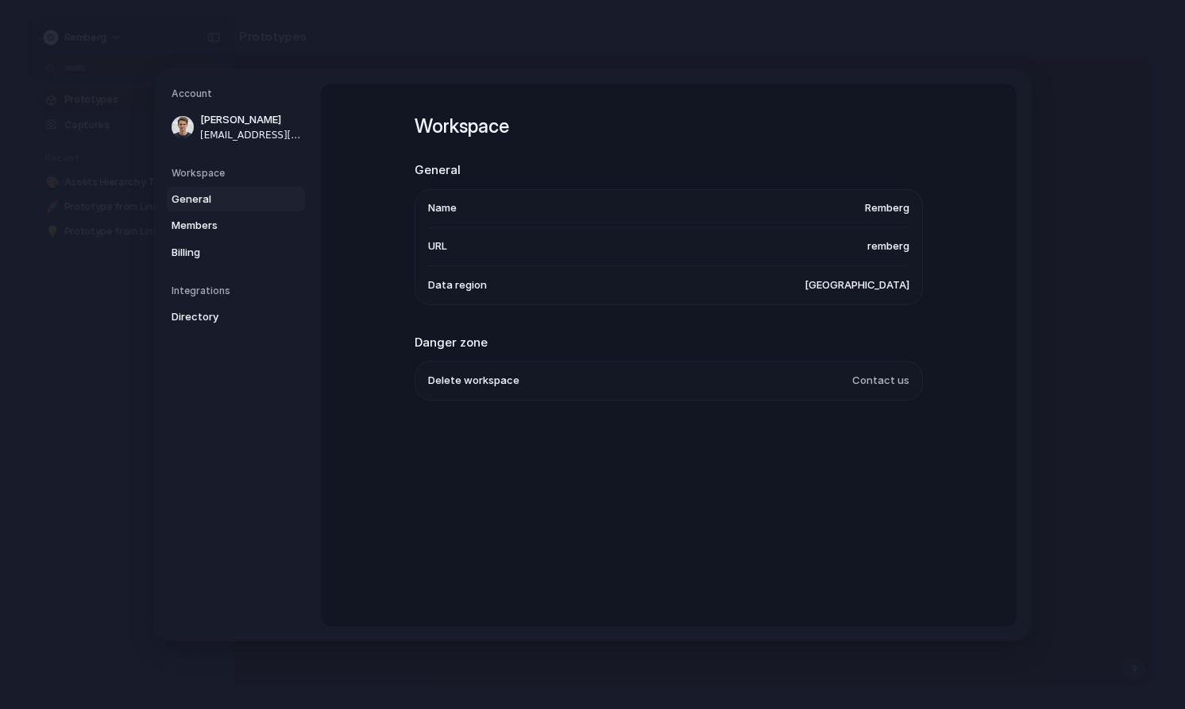
click at [890, 382] on span "Contact us" at bounding box center [880, 381] width 57 height 16
click at [906, 380] on span "Contact us" at bounding box center [880, 381] width 57 height 16
click at [871, 381] on span "Contact us" at bounding box center [880, 381] width 57 height 16
click at [876, 254] on li "URL remberg" at bounding box center [668, 246] width 481 height 38
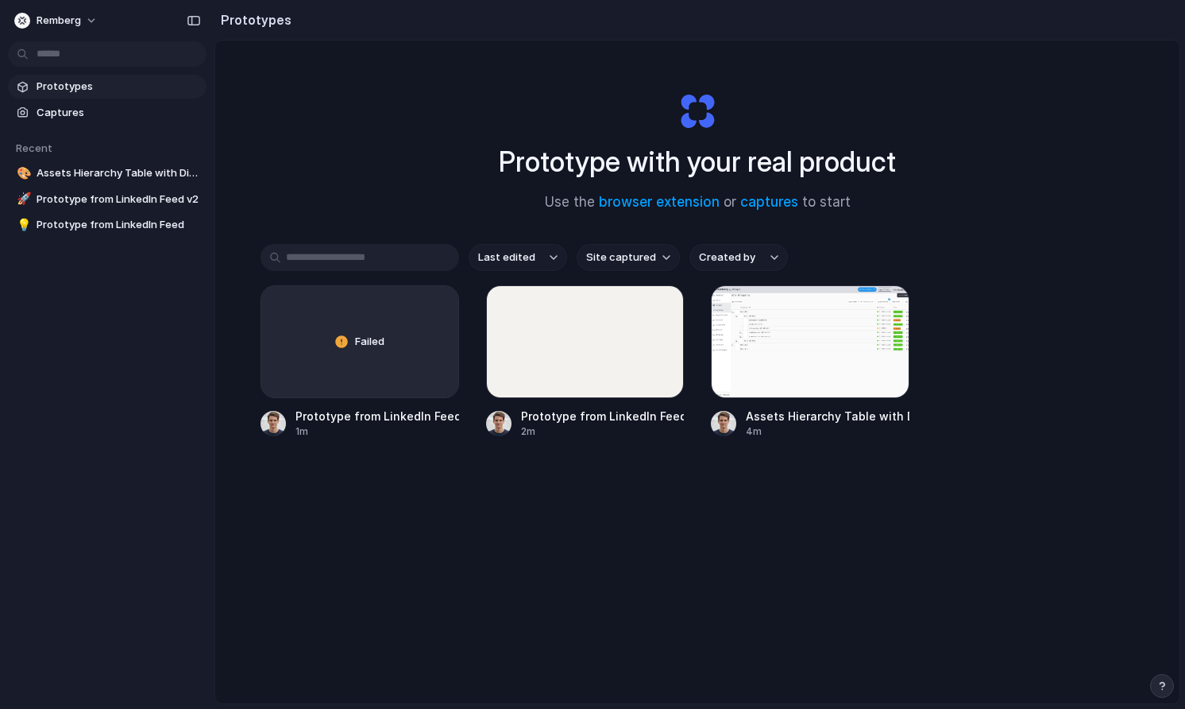
click at [73, 36] on div "Remberg" at bounding box center [107, 19] width 214 height 38
click at [68, 22] on span "Remberg" at bounding box center [59, 21] width 44 height 16
click at [1157, 678] on button "button" at bounding box center [1162, 686] width 24 height 24
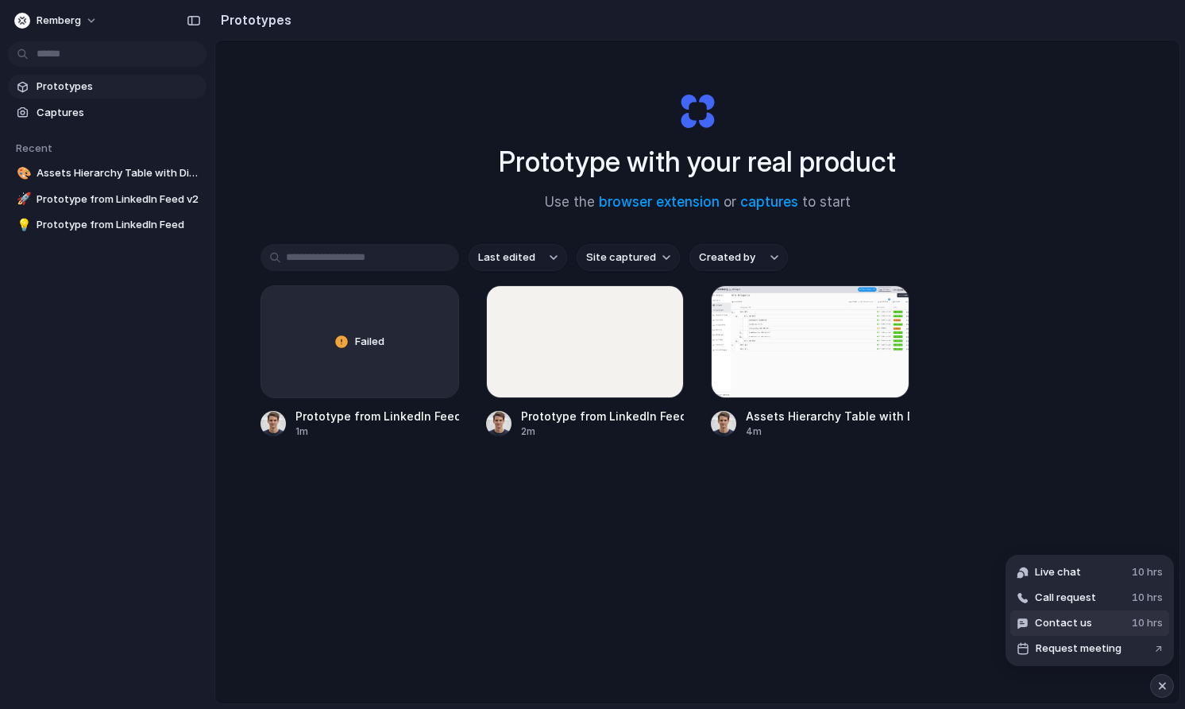
click at [1102, 621] on button "Contact us 10 hrs" at bounding box center [1089, 622] width 159 height 25
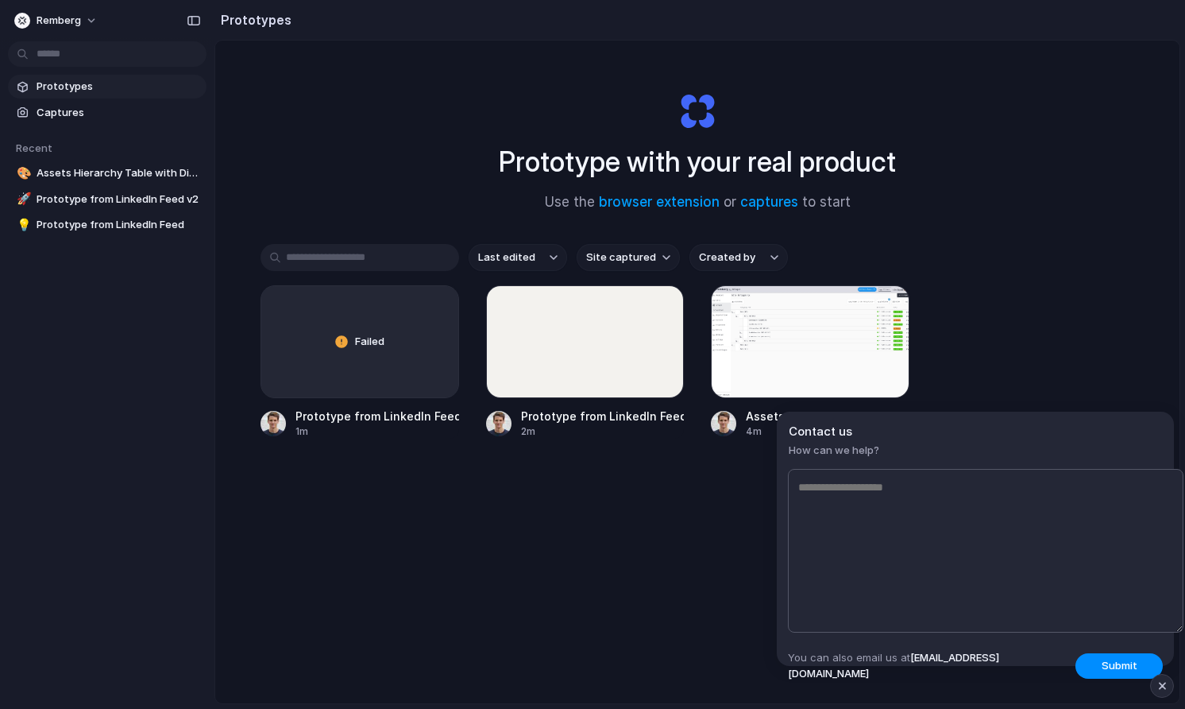
click at [987, 501] on textarea at bounding box center [986, 551] width 396 height 164
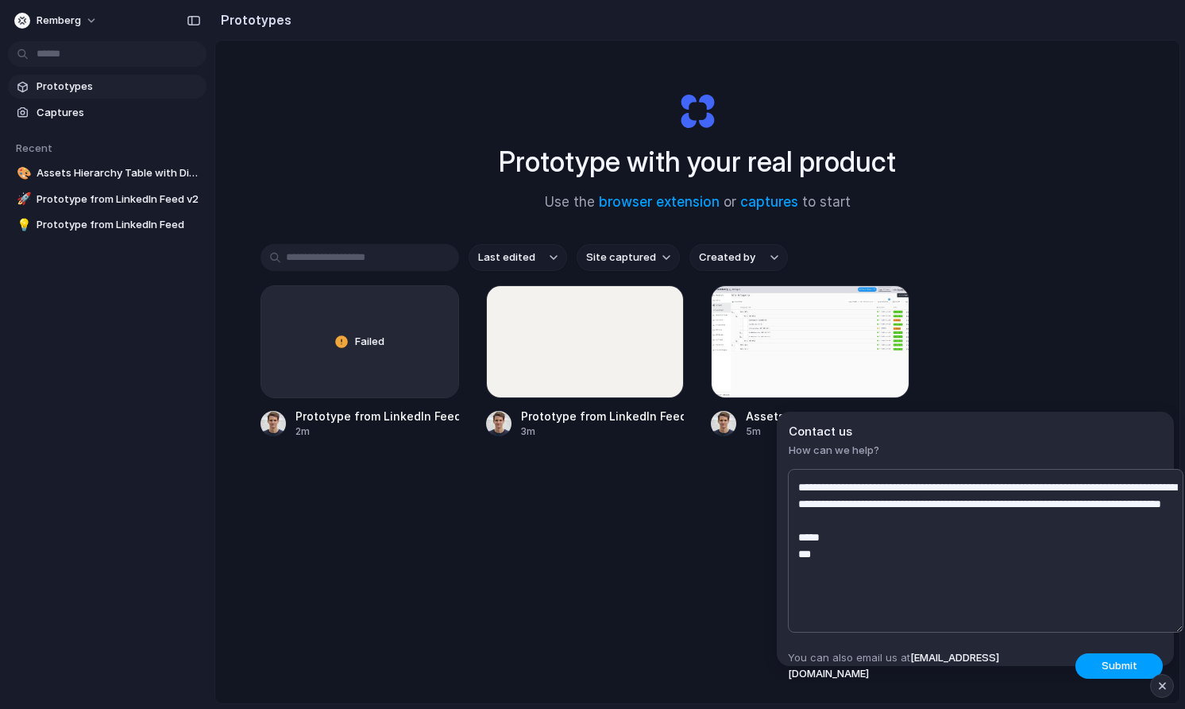
type textarea "**********"
click at [1100, 655] on button "Submit" at bounding box center [1119, 665] width 87 height 25
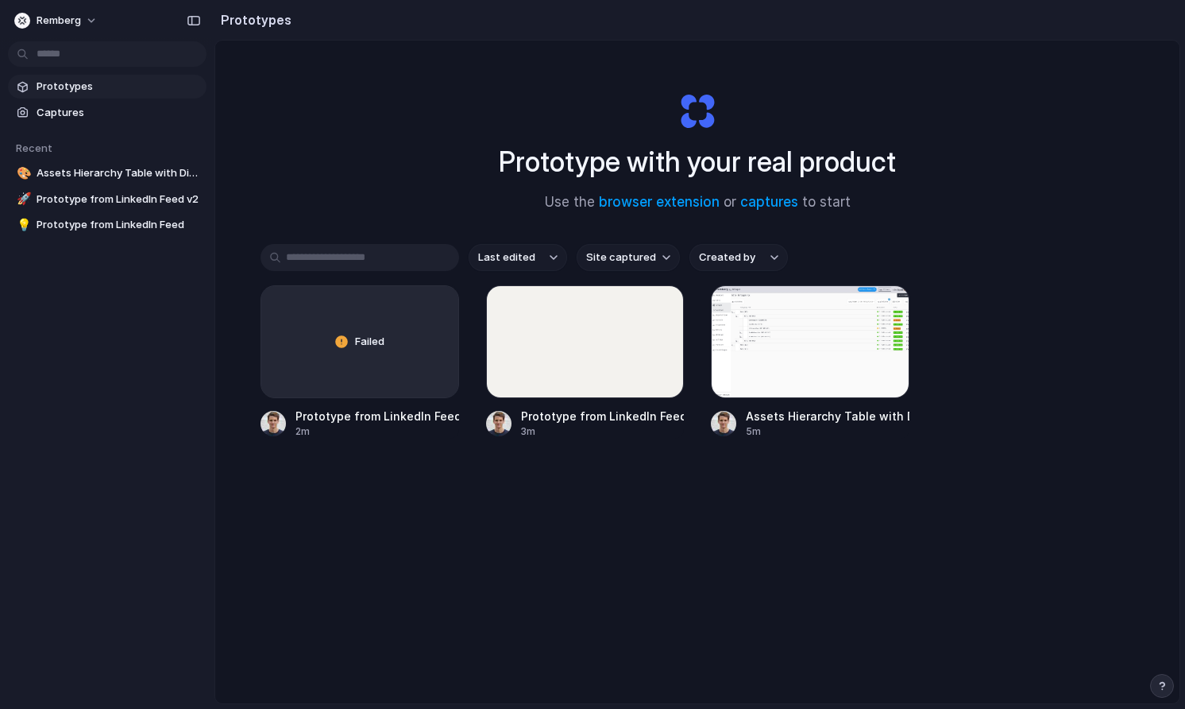
click at [1037, 346] on div "Failed Prototype from LinkedIn Feed 2m Prototype from LinkedIn Feed v2 3m Asset…" at bounding box center [698, 361] width 874 height 153
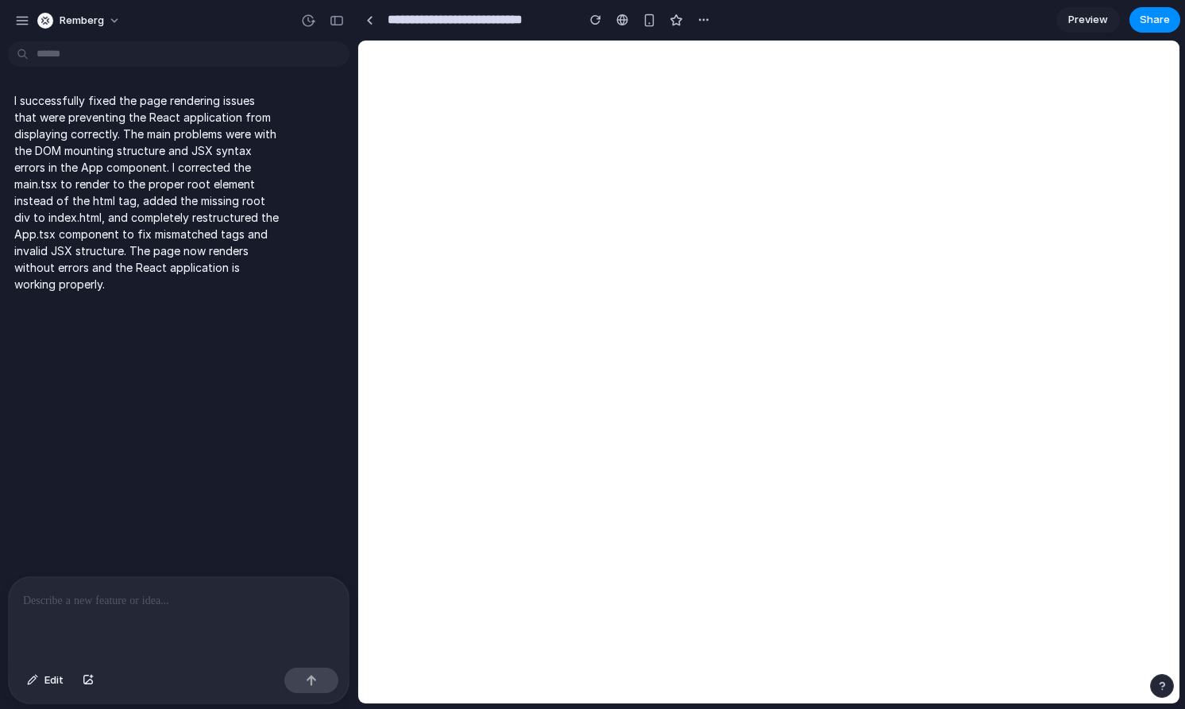
click at [1160, 679] on button "button" at bounding box center [1162, 686] width 24 height 24
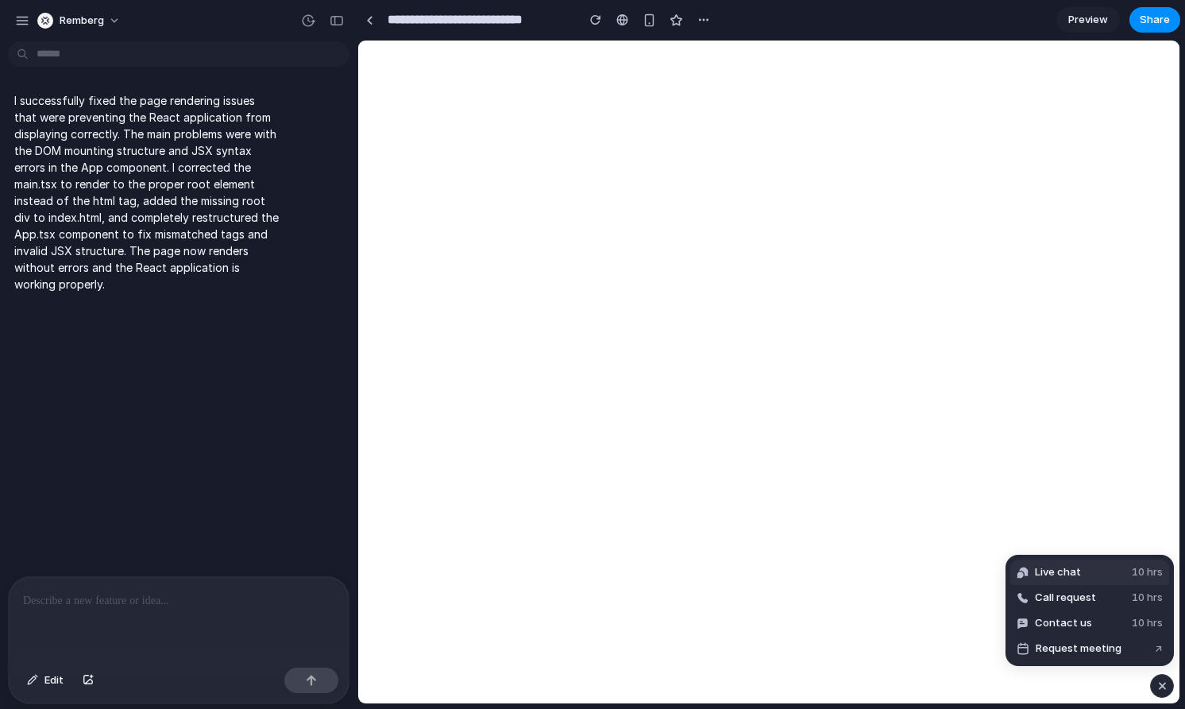
click at [1118, 577] on button "Live chat 10 hrs" at bounding box center [1089, 571] width 159 height 25
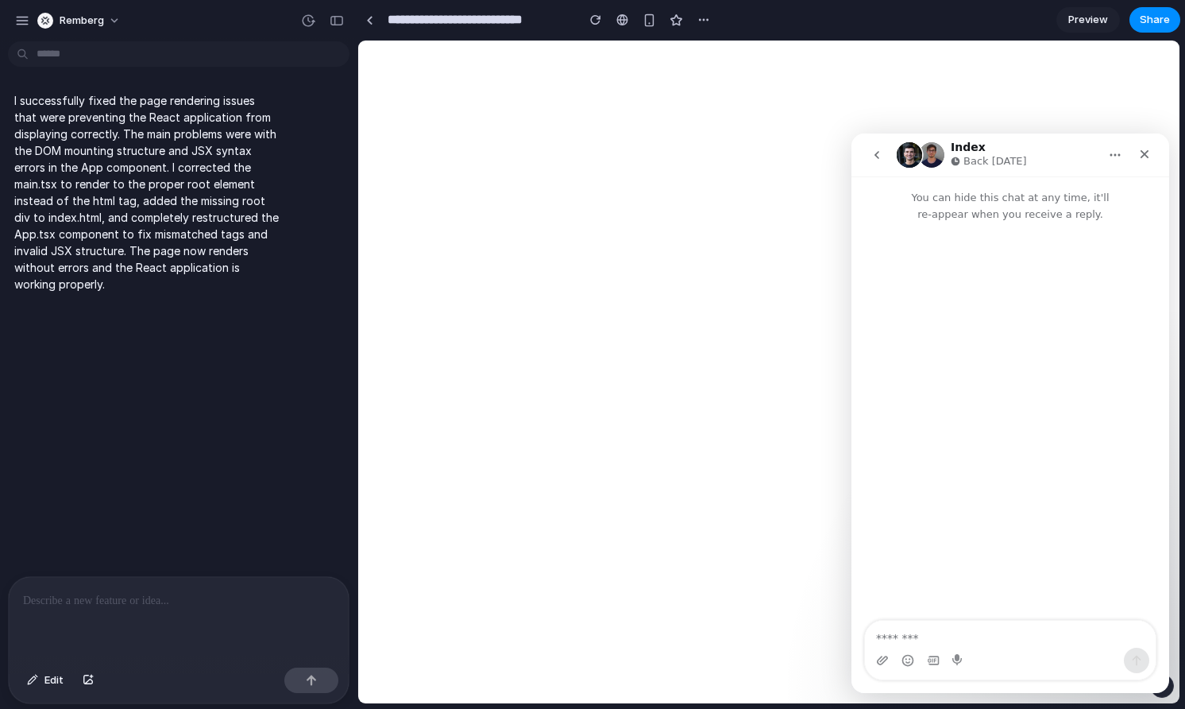
click at [264, 335] on div "I successfully fixed the page rendering issues that were preventing the React a…" at bounding box center [174, 312] width 348 height 528
click at [262, 330] on div "I successfully fixed the page rendering issues that were preventing the React a…" at bounding box center [174, 312] width 348 height 528
